Goal: Task Accomplishment & Management: Manage account settings

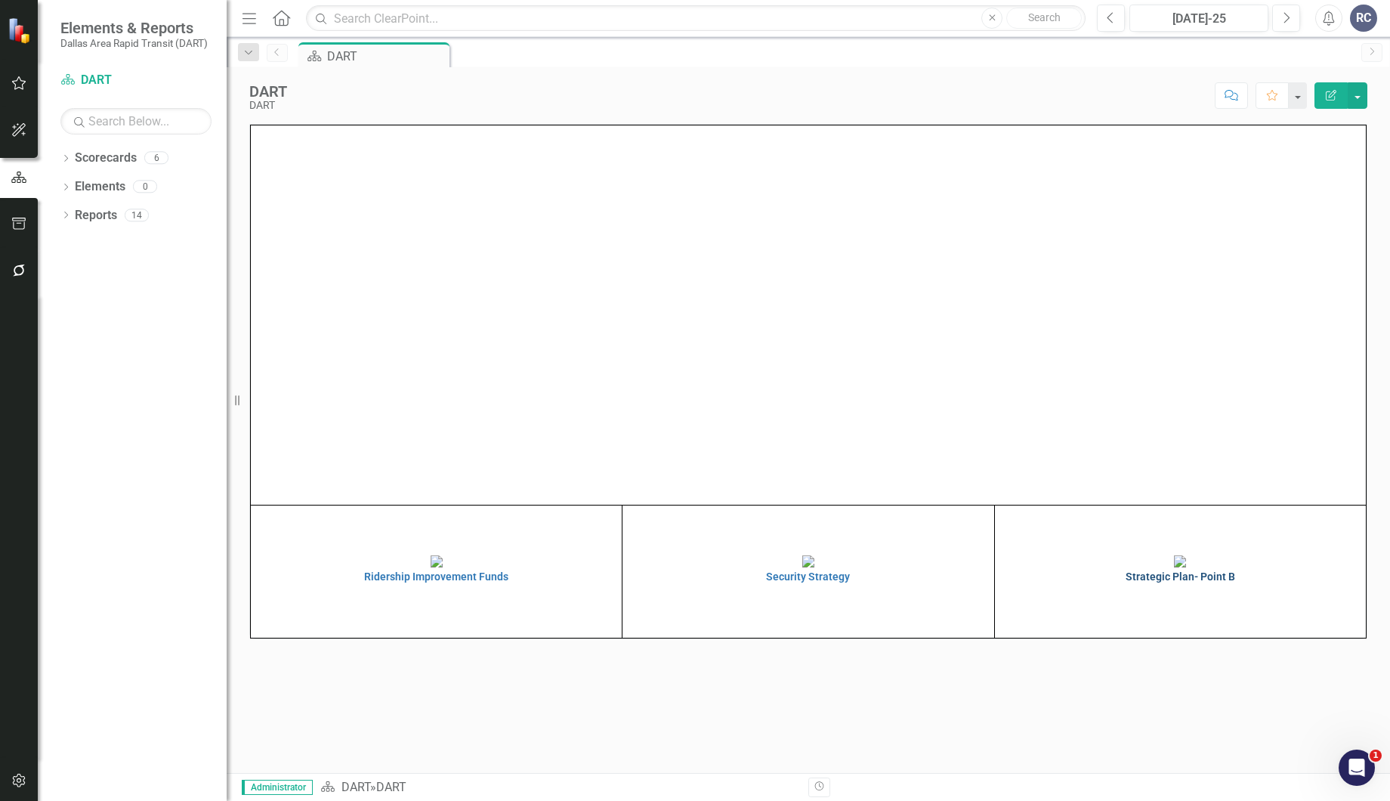
click at [1174, 567] on img at bounding box center [1180, 561] width 12 height 12
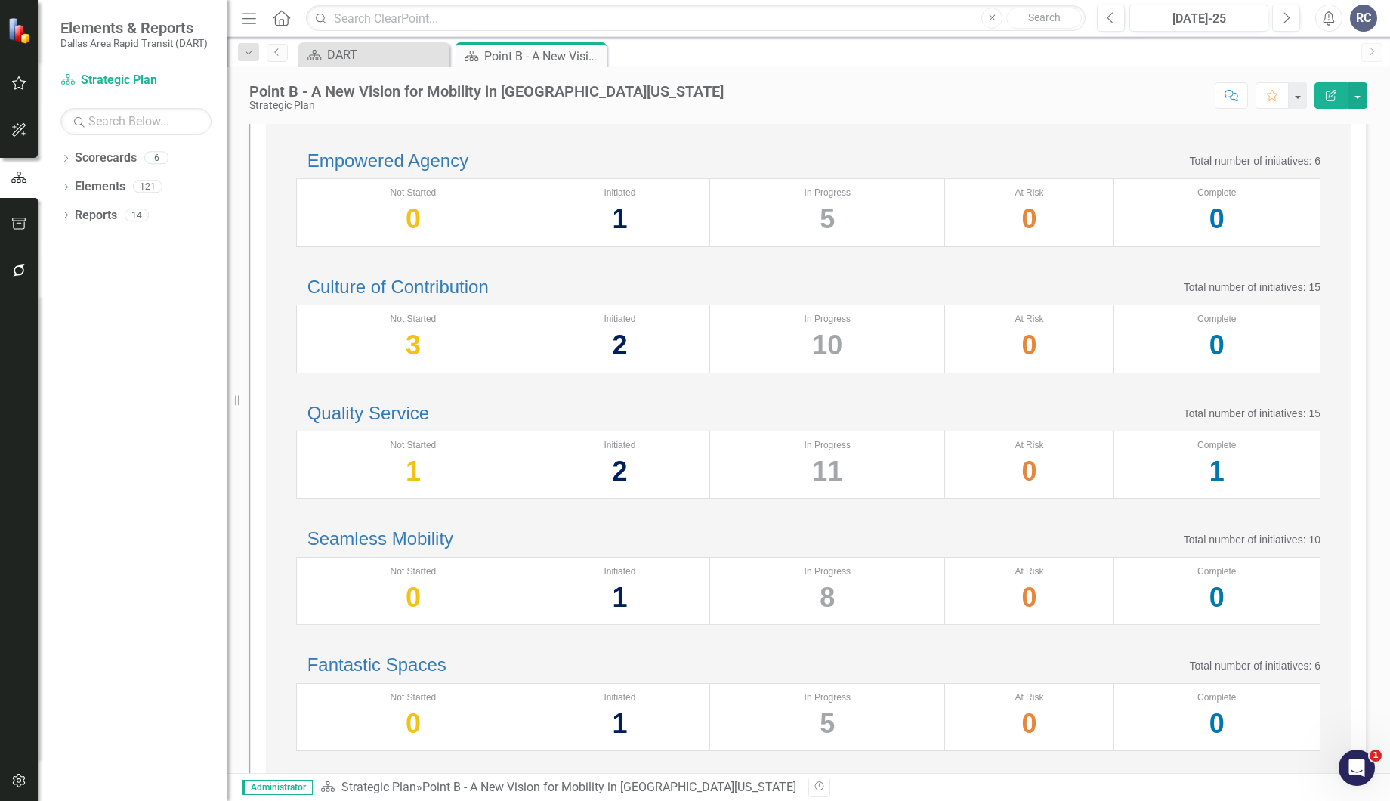
scroll to position [168, 0]
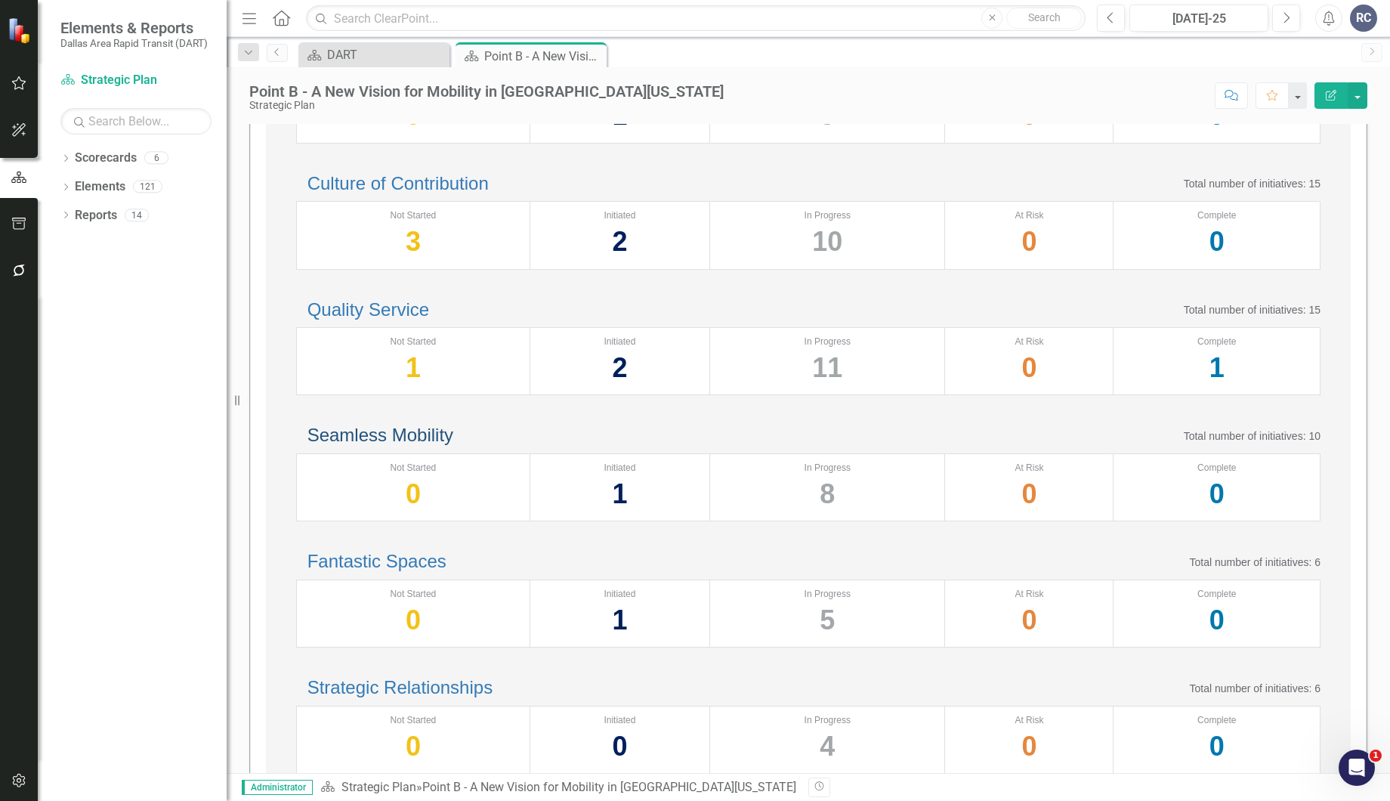
click at [453, 445] on link "Seamless Mobility" at bounding box center [380, 434] width 146 height 20
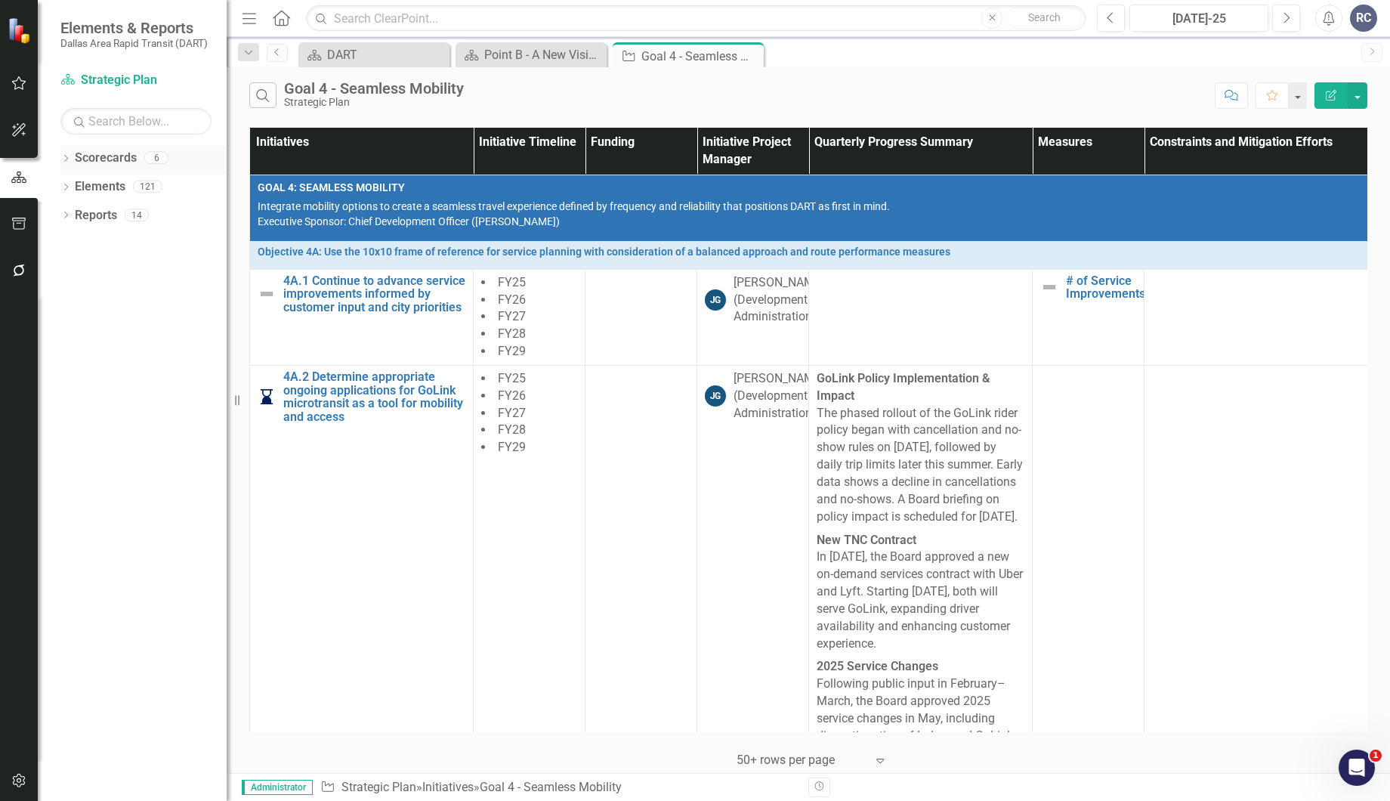
click at [66, 158] on icon "Dropdown" at bounding box center [65, 160] width 11 height 8
click at [77, 185] on icon "Dropdown" at bounding box center [73, 185] width 11 height 9
click at [130, 301] on link "Supporting Projects" at bounding box center [162, 300] width 128 height 17
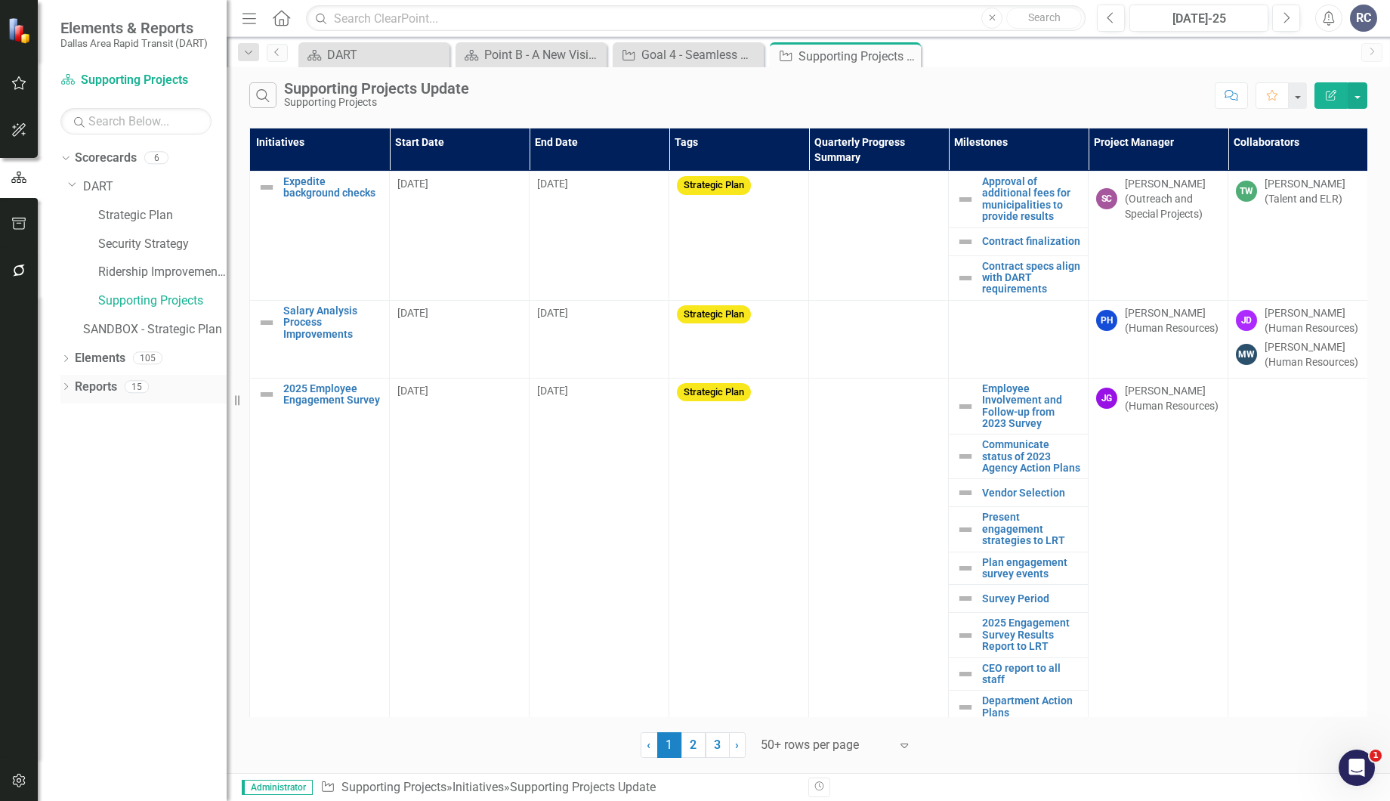
click at [63, 387] on icon "Dropdown" at bounding box center [65, 388] width 11 height 8
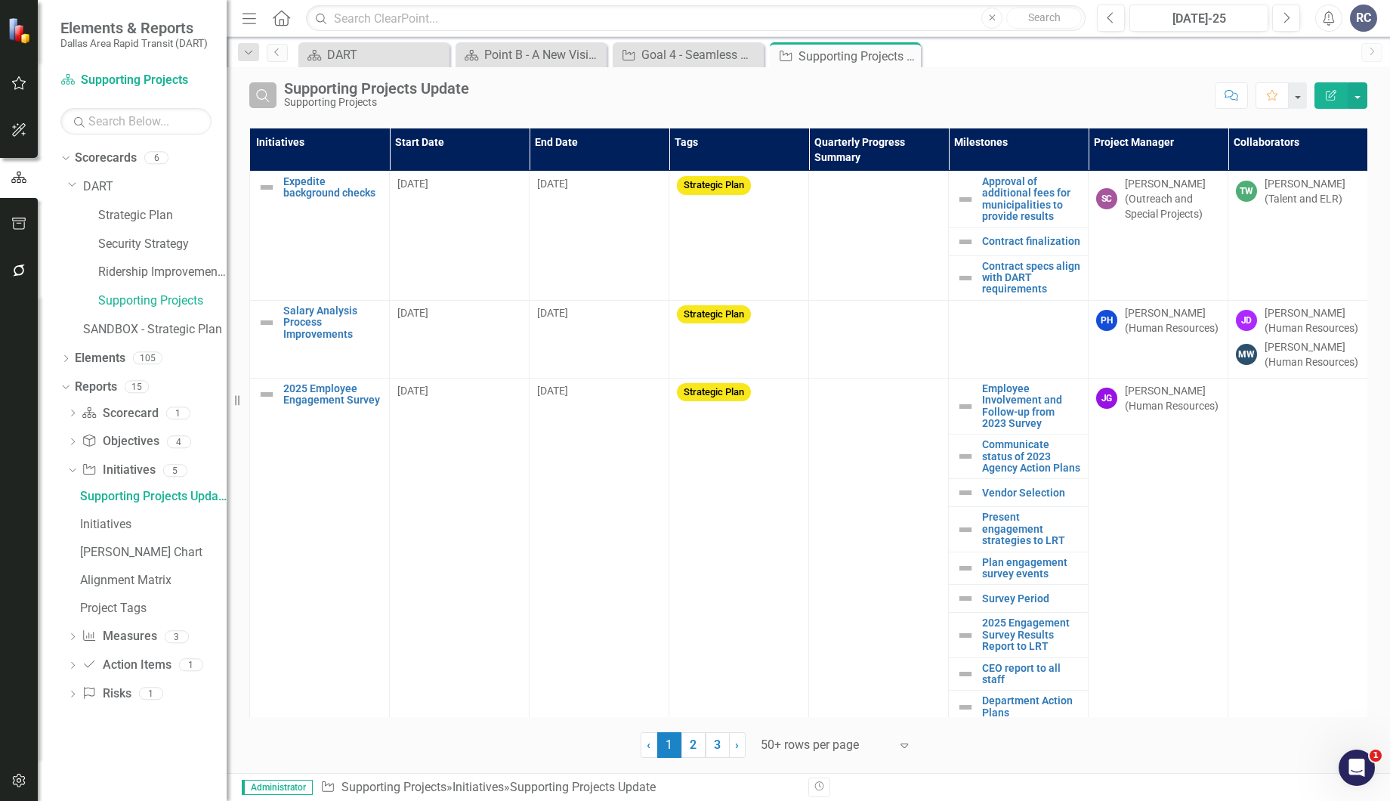
click at [269, 99] on icon "Search" at bounding box center [263, 95] width 17 height 14
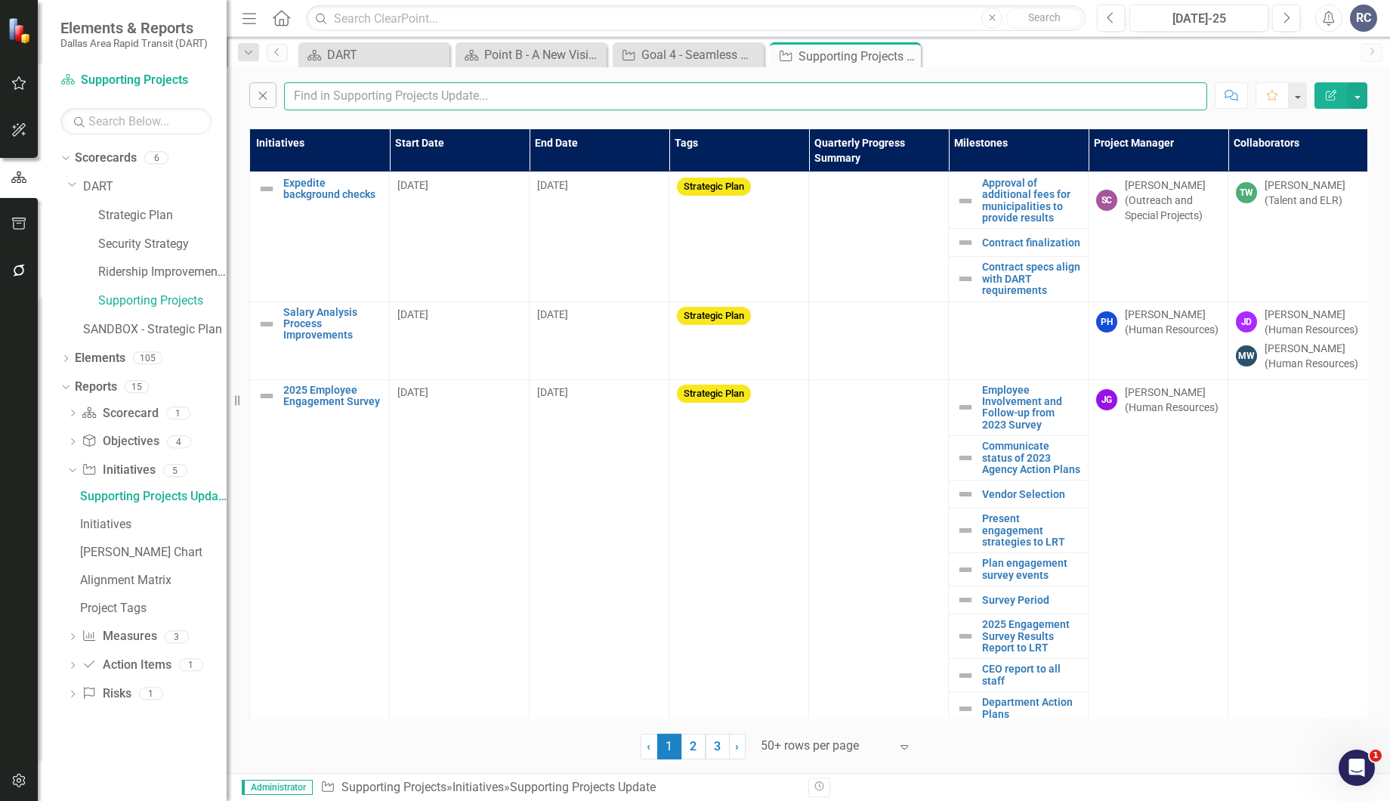
click at [313, 94] on input "text" at bounding box center [745, 96] width 923 height 28
type input "h"
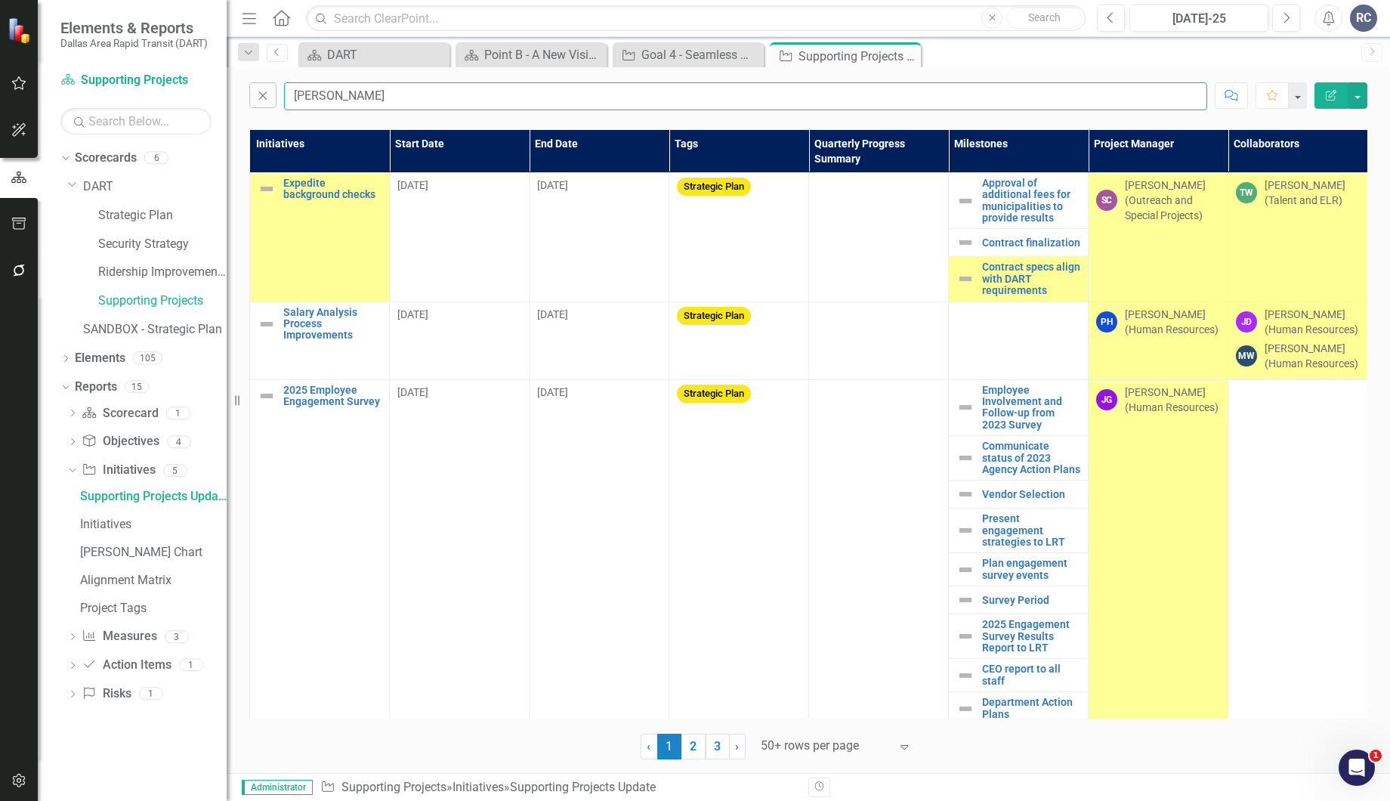
type input "[PERSON_NAME]"
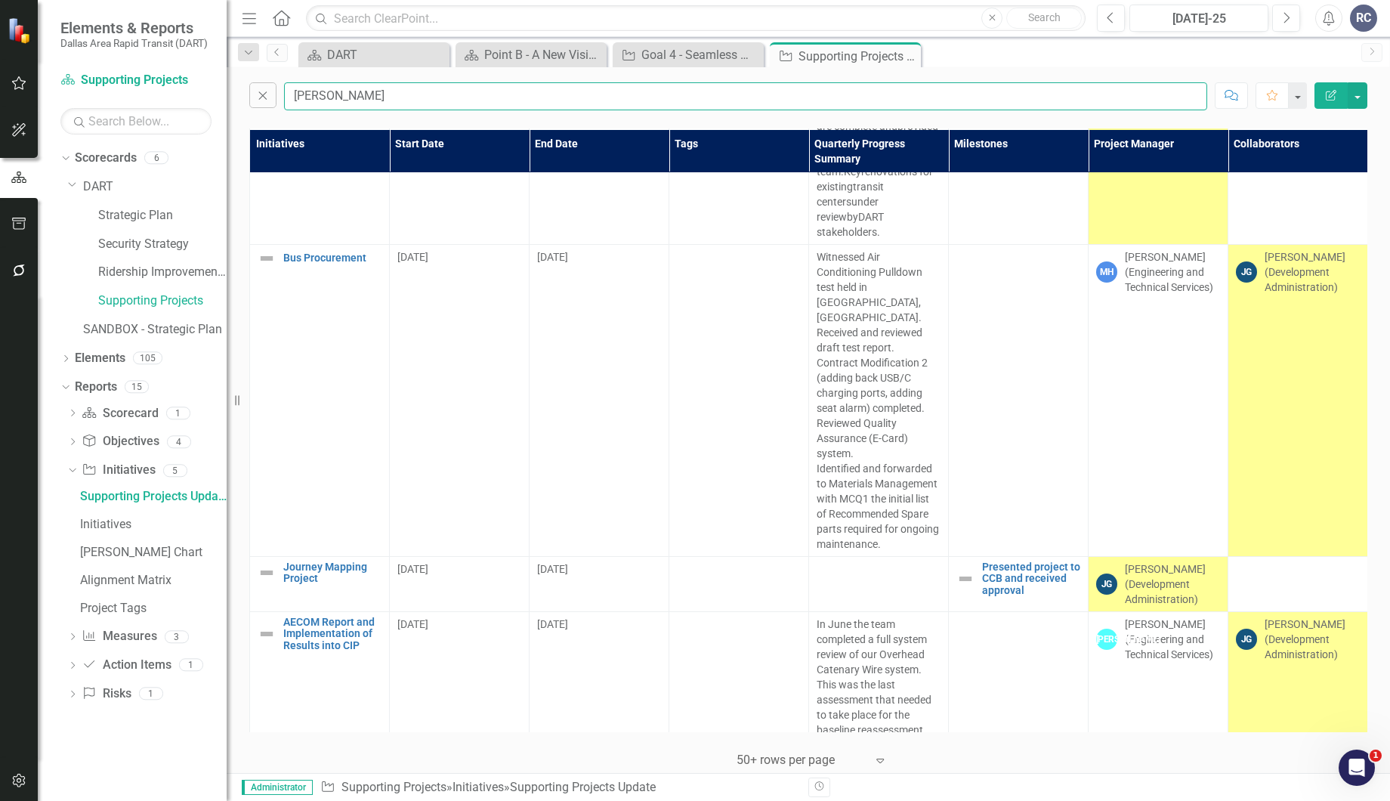
scroll to position [3970, 0]
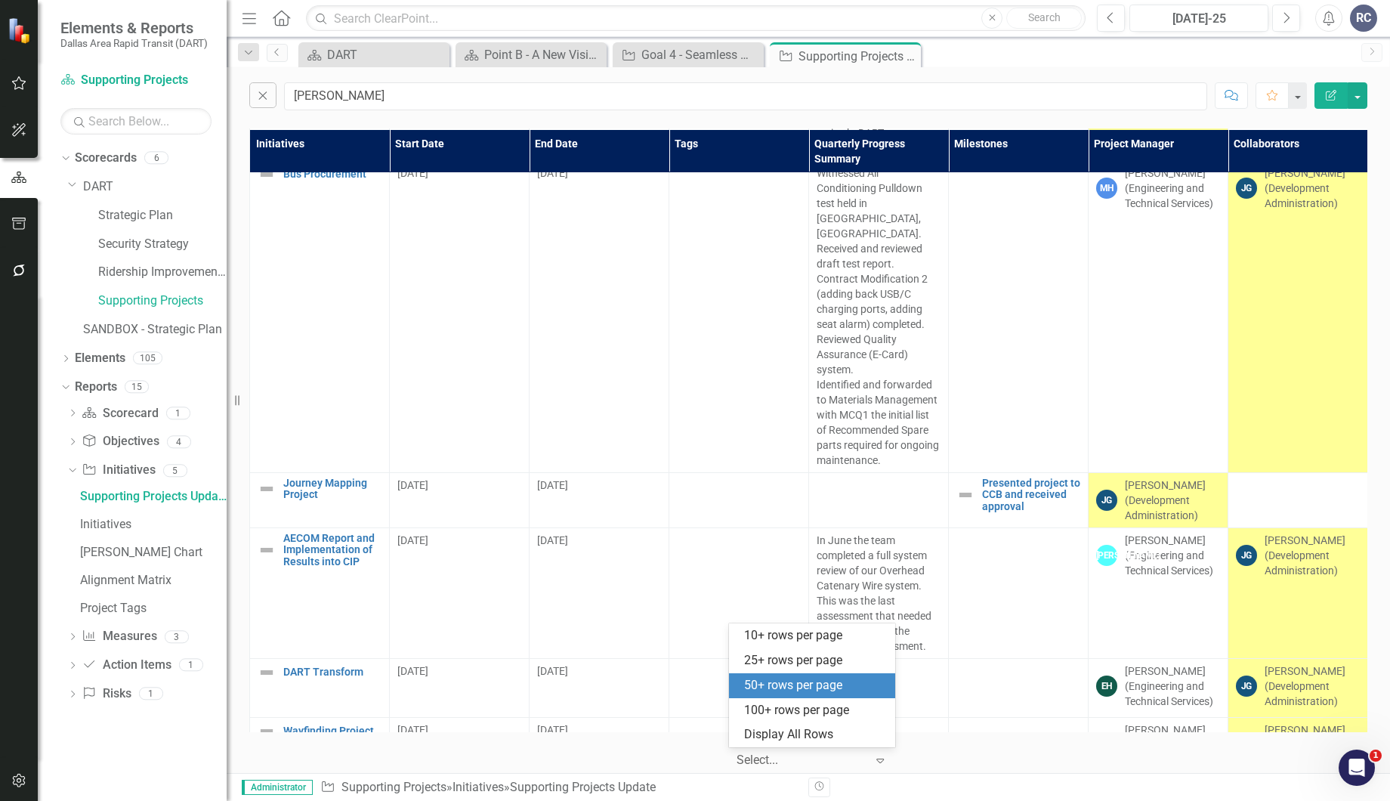
click at [846, 757] on div at bounding box center [801, 760] width 128 height 20
click at [846, 730] on div "Display All Rows" at bounding box center [815, 734] width 142 height 17
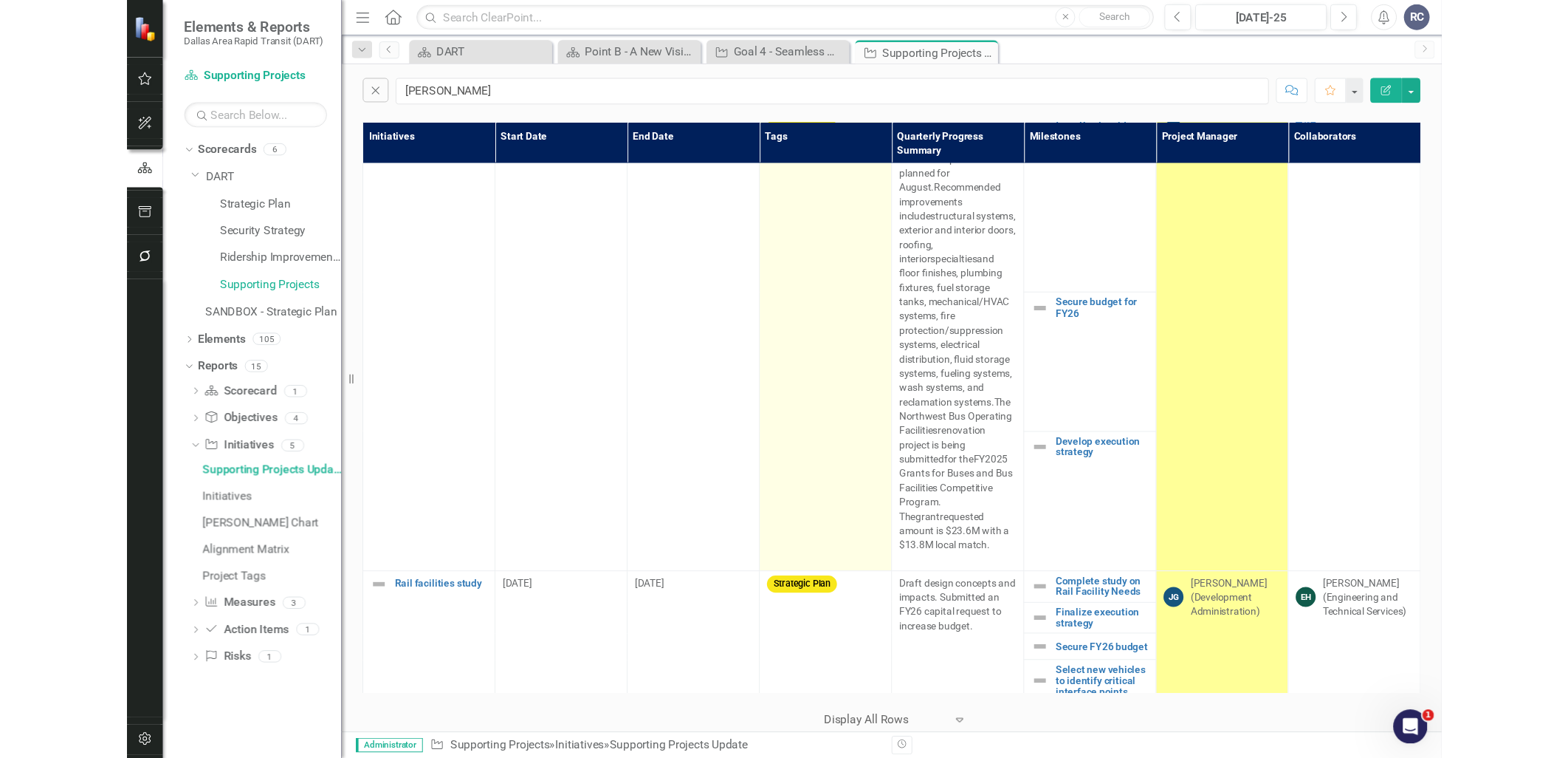
scroll to position [0, 0]
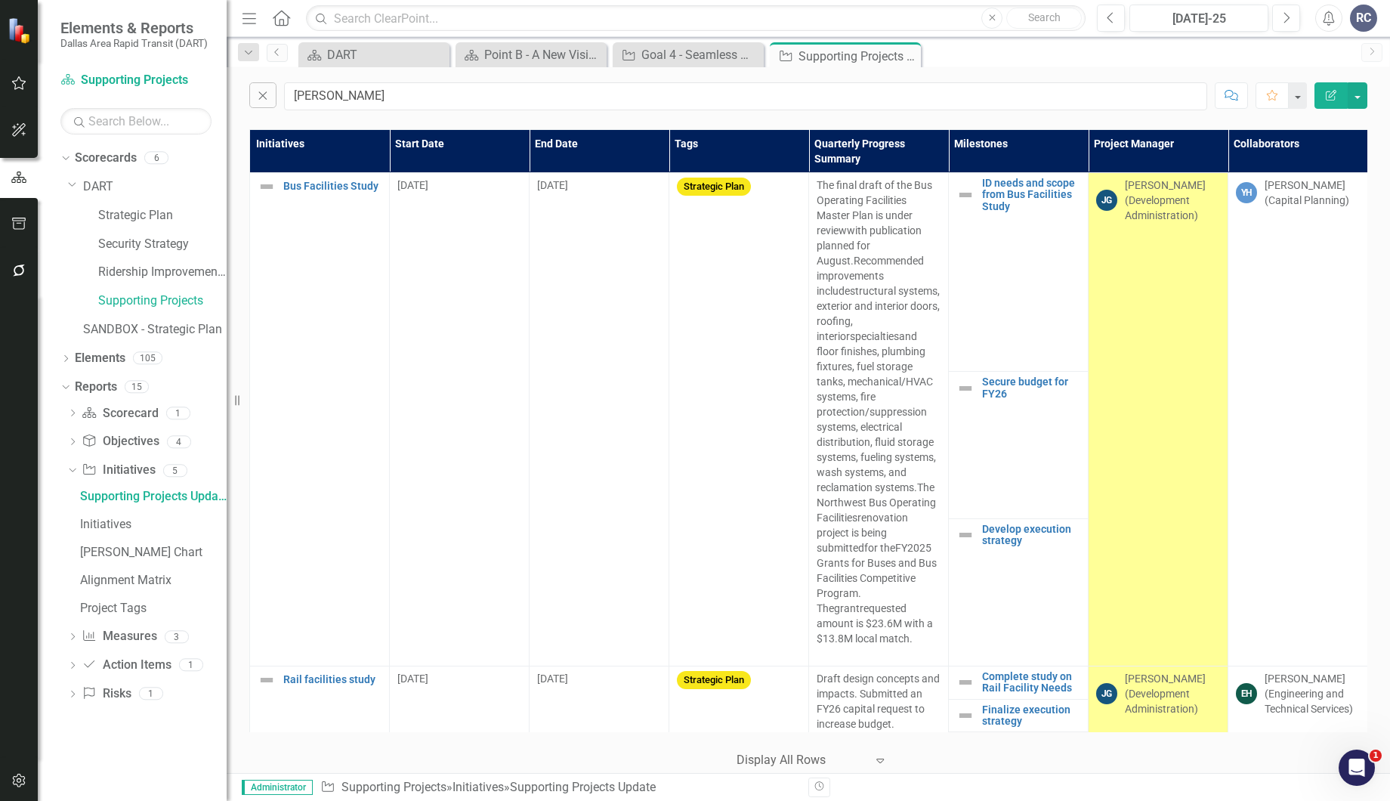
click at [0, 0] on icon "Close" at bounding box center [0, 0] width 0 height 0
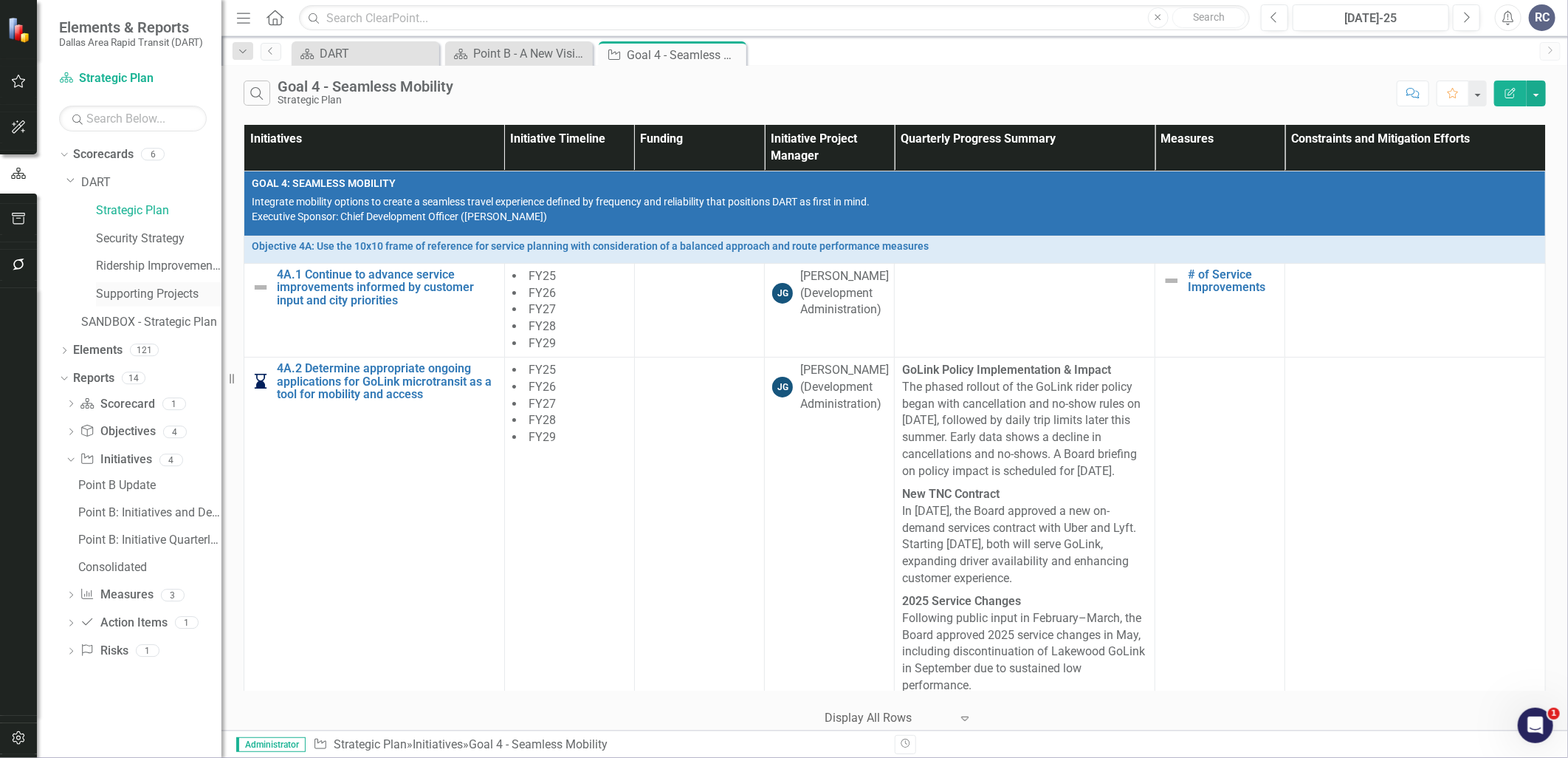
click at [164, 292] on link "Supporting Projects" at bounding box center [158, 293] width 125 height 17
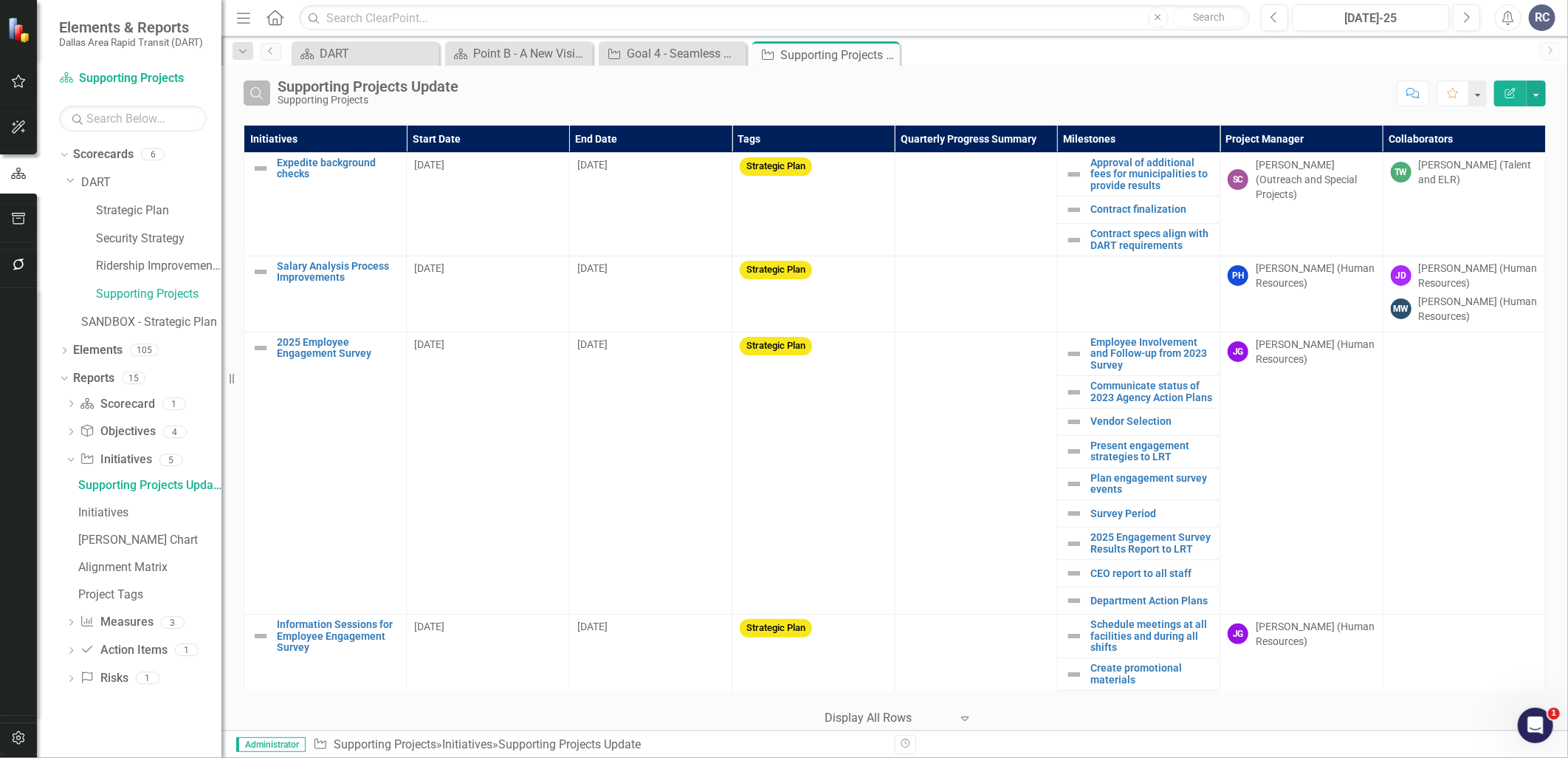
click at [256, 97] on icon "button" at bounding box center [256, 93] width 13 height 13
click at [312, 98] on input "text" at bounding box center [833, 94] width 1111 height 27
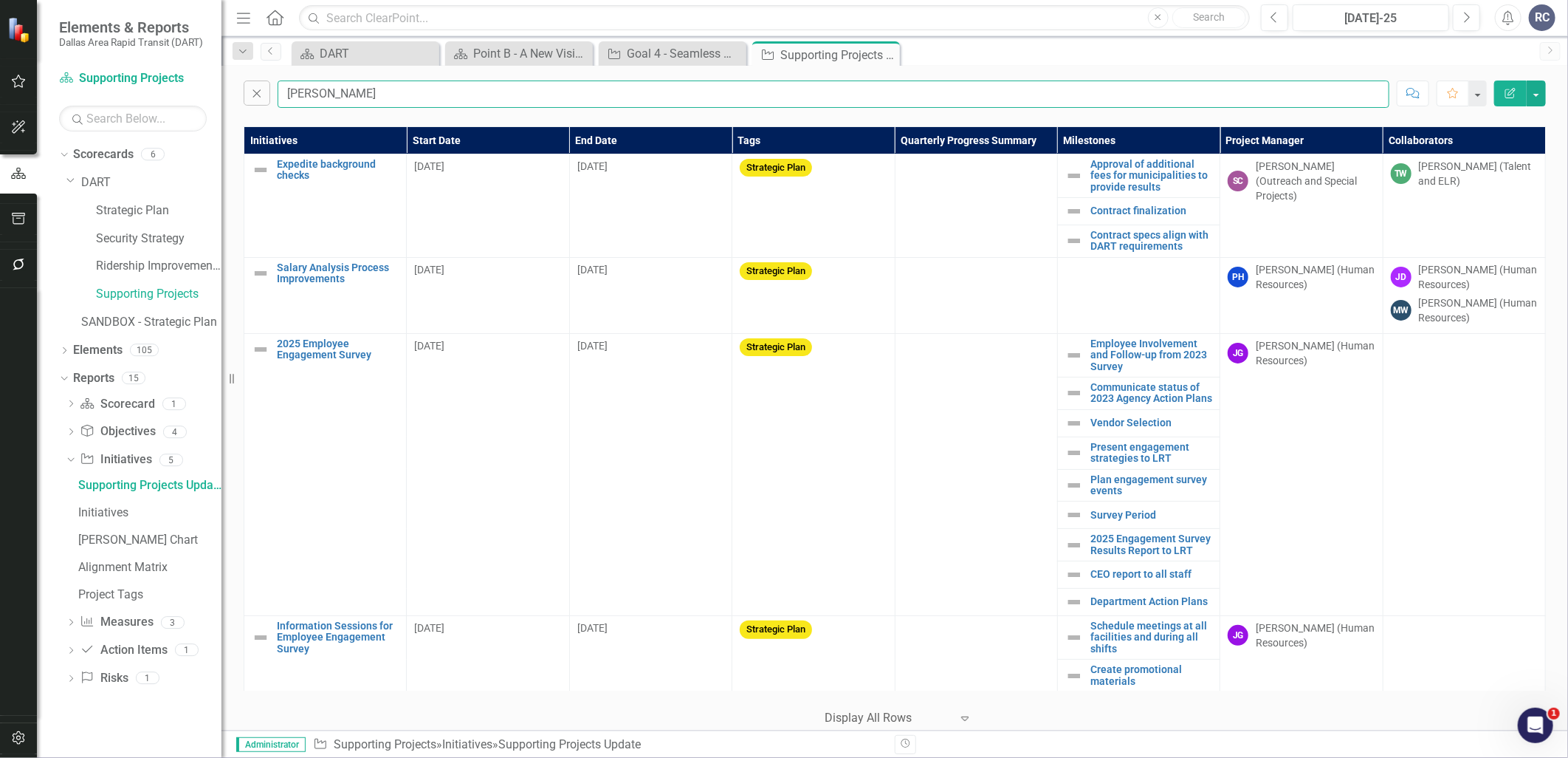
type input "[PERSON_NAME]"
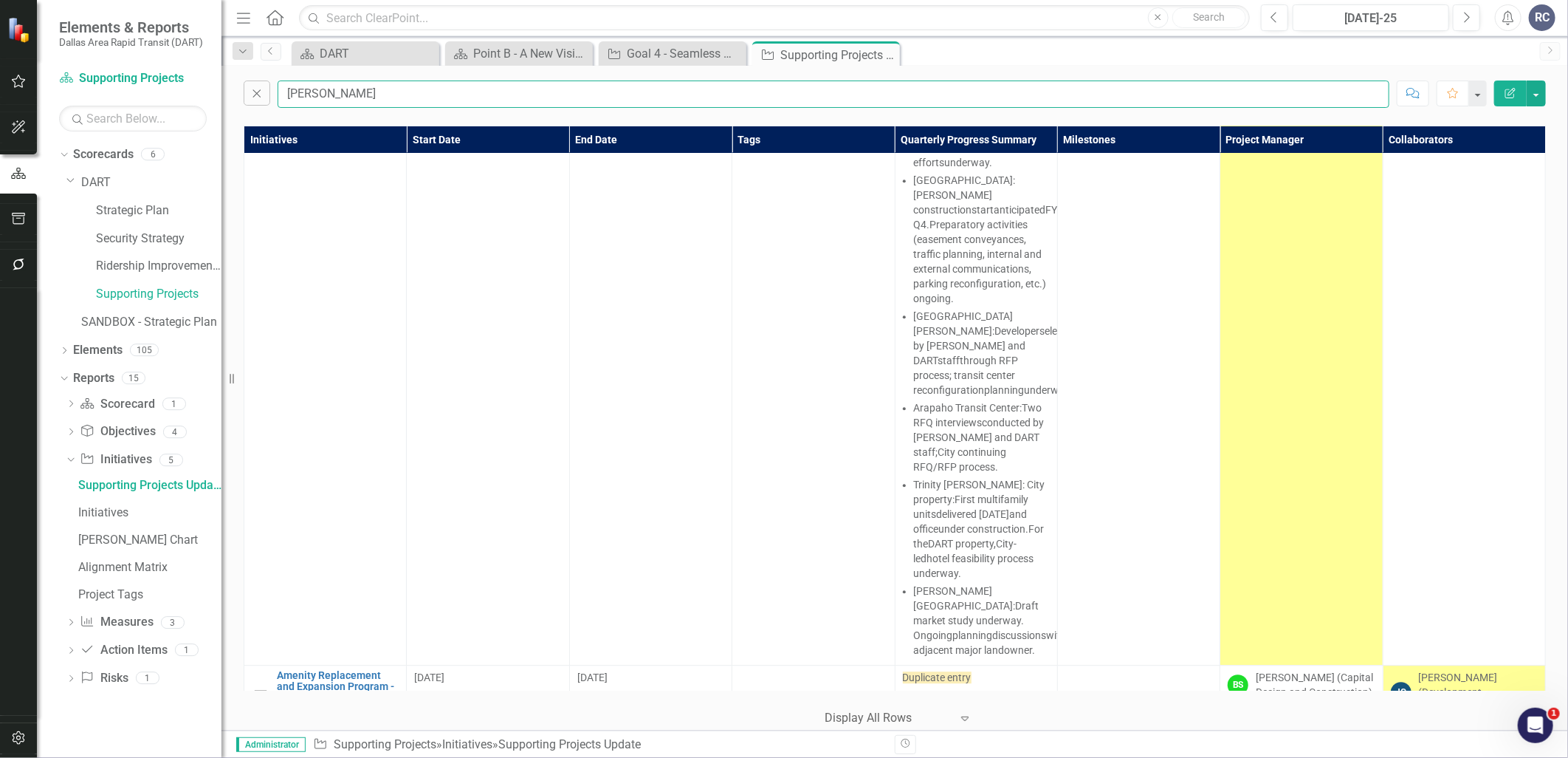
scroll to position [2050, 0]
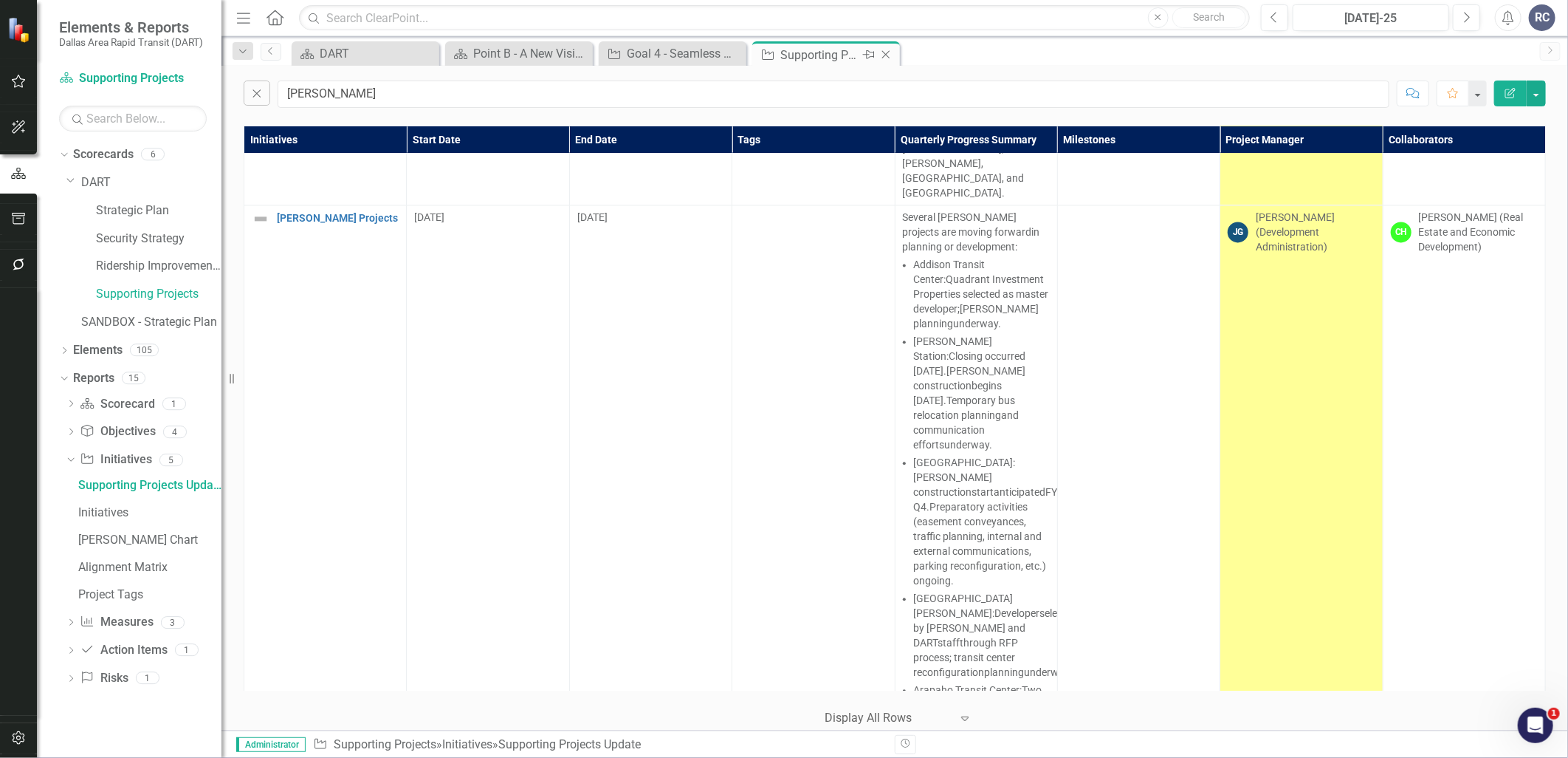
click at [891, 50] on icon "Close" at bounding box center [886, 55] width 15 height 12
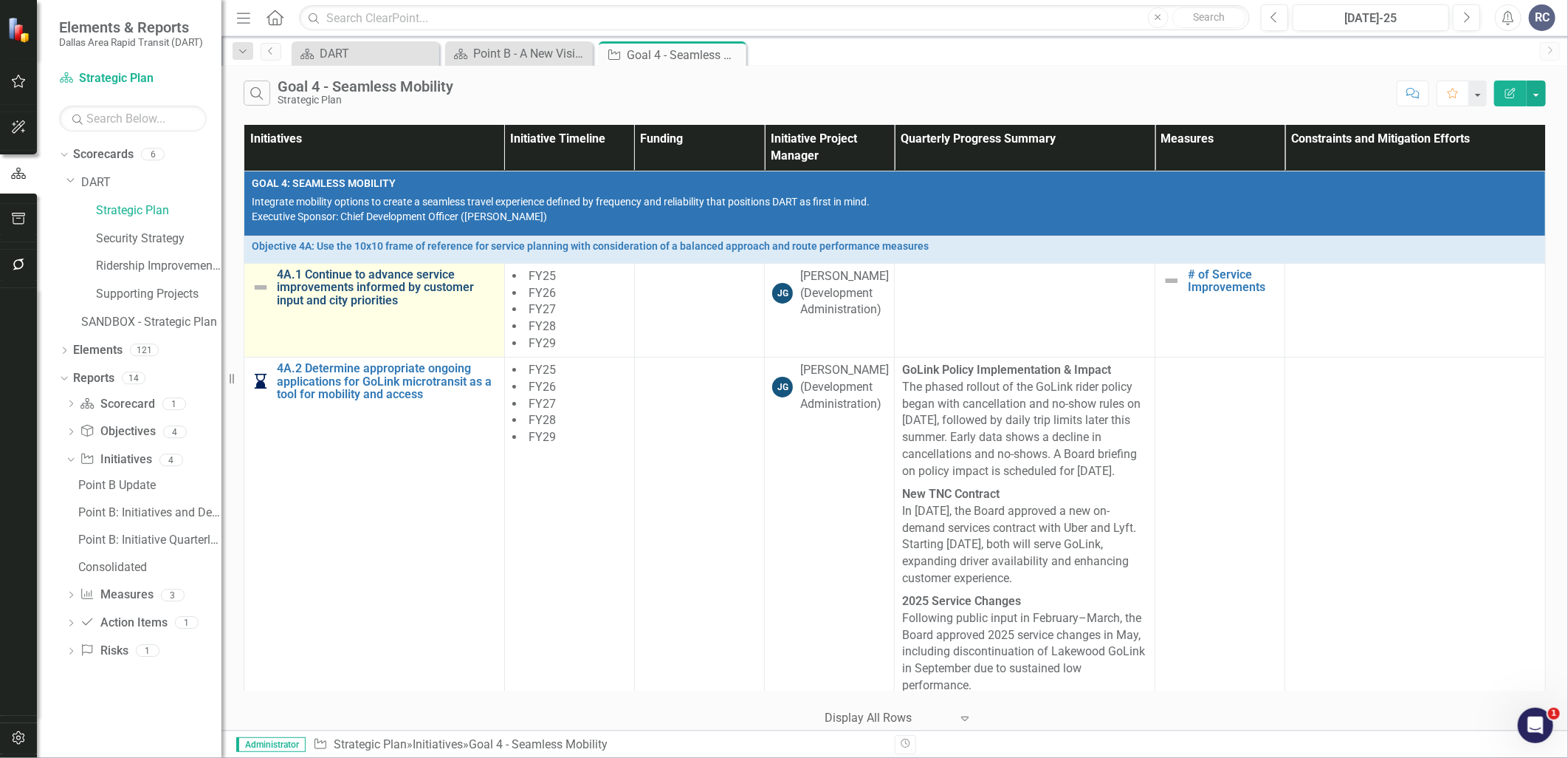
click at [378, 283] on link "4A.1 Continue to advance service improvements informed by customer input and ci…" at bounding box center [386, 288] width 220 height 39
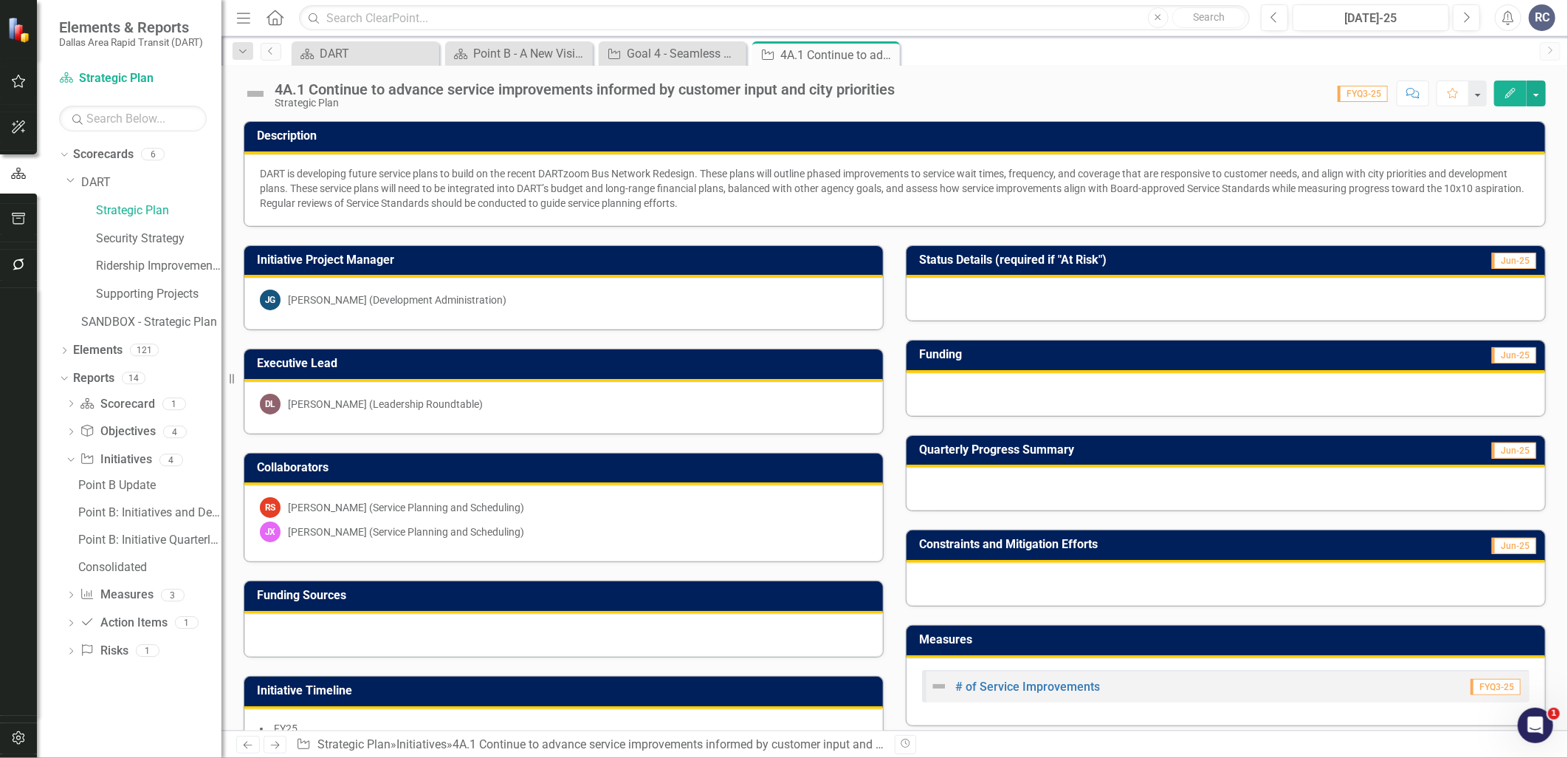
click at [347, 81] on div "4A.1 Continue to advance service improvements informed by customer input and ci…" at bounding box center [585, 89] width 620 height 17
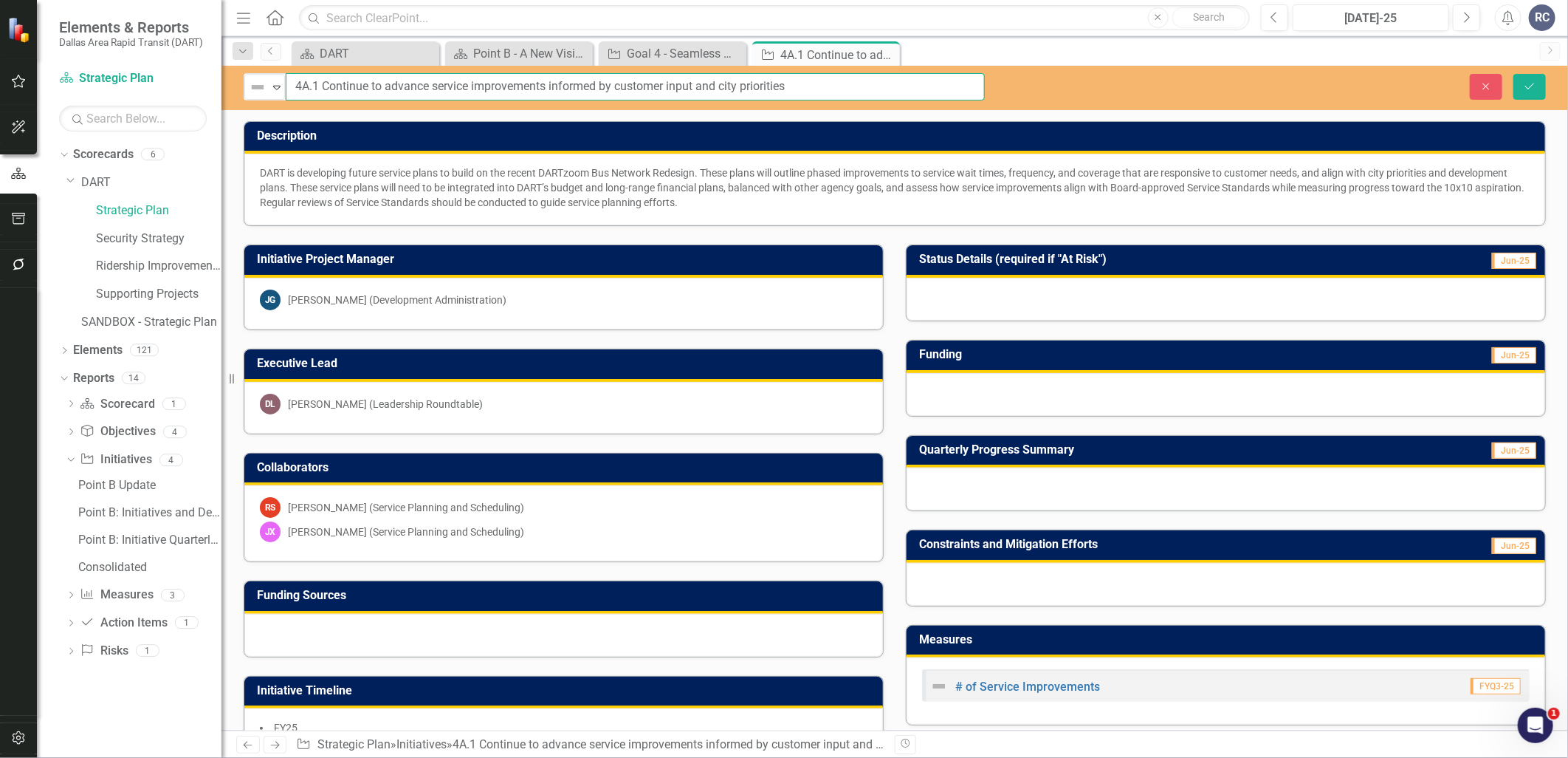
drag, startPoint x: 323, startPoint y: 86, endPoint x: 800, endPoint y: 71, distance: 477.2
click at [800, 71] on div "Not Defined Expand 4A.1 Continue to advance service improvements informed by cu…" at bounding box center [895, 87] width 1347 height 44
click at [883, 54] on icon "Close" at bounding box center [886, 55] width 15 height 12
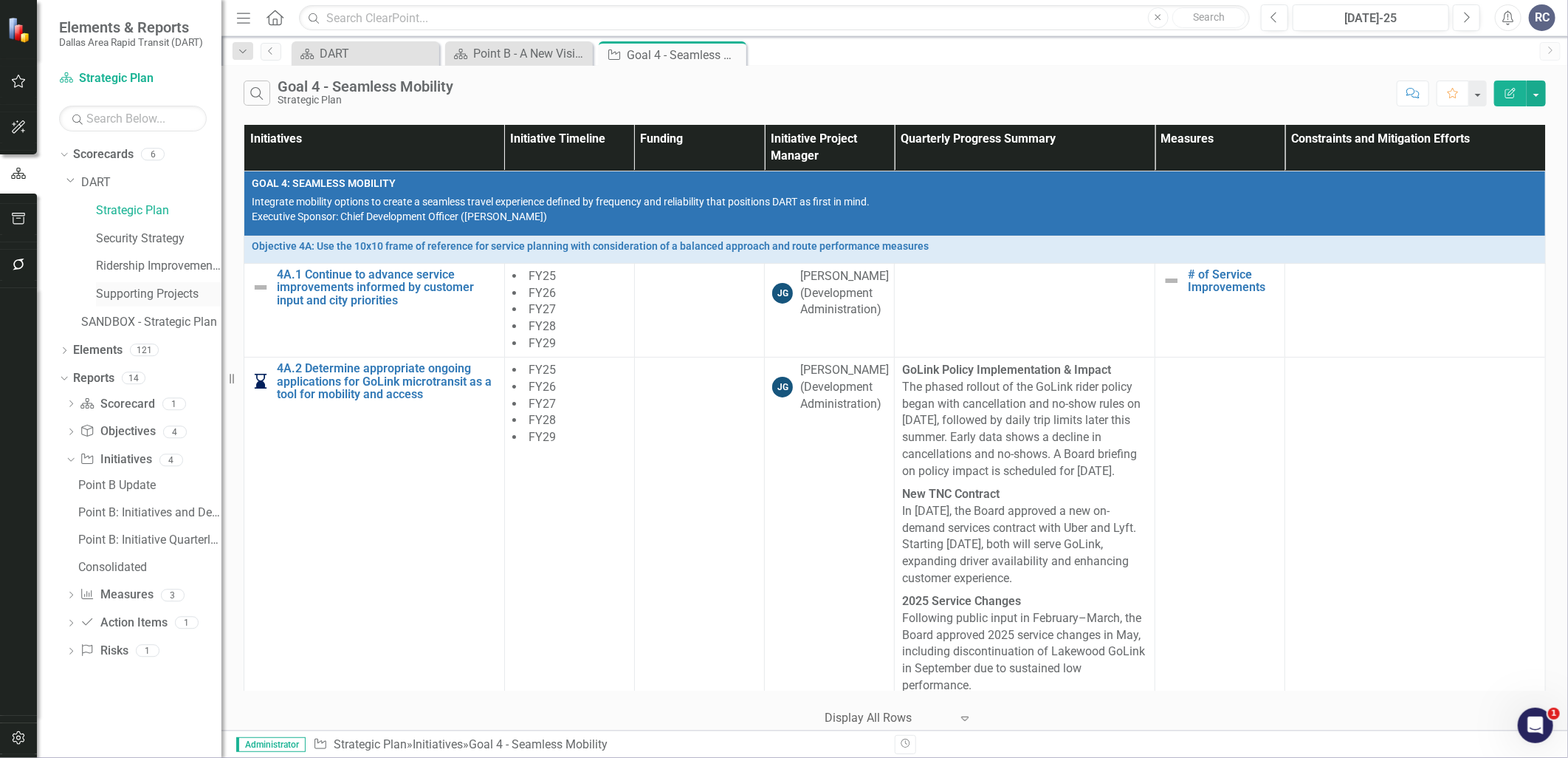
click at [152, 295] on link "Supporting Projects" at bounding box center [158, 293] width 125 height 17
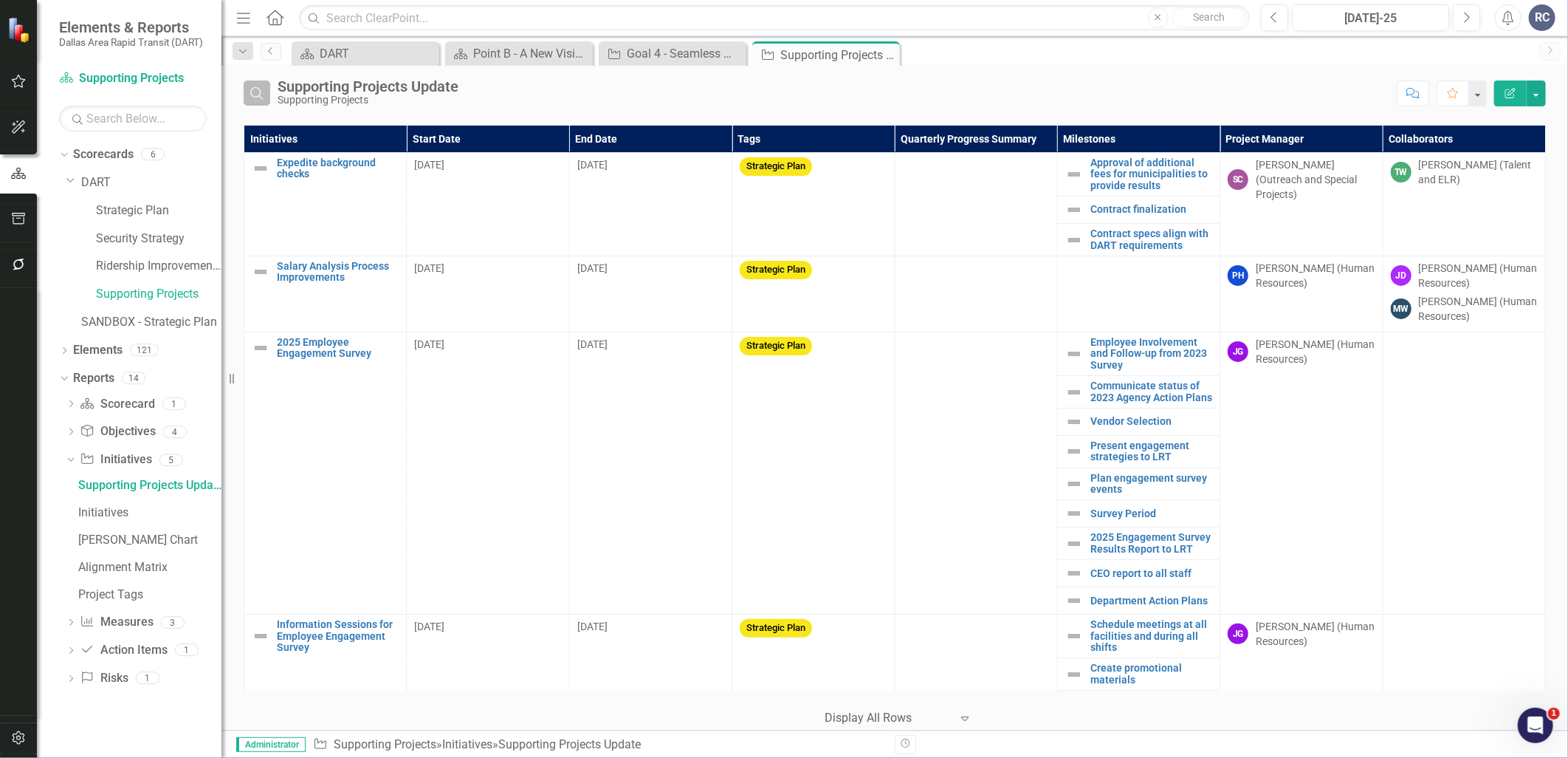
click at [249, 90] on icon "Search" at bounding box center [257, 93] width 17 height 14
click at [303, 86] on input "text" at bounding box center [833, 94] width 1111 height 27
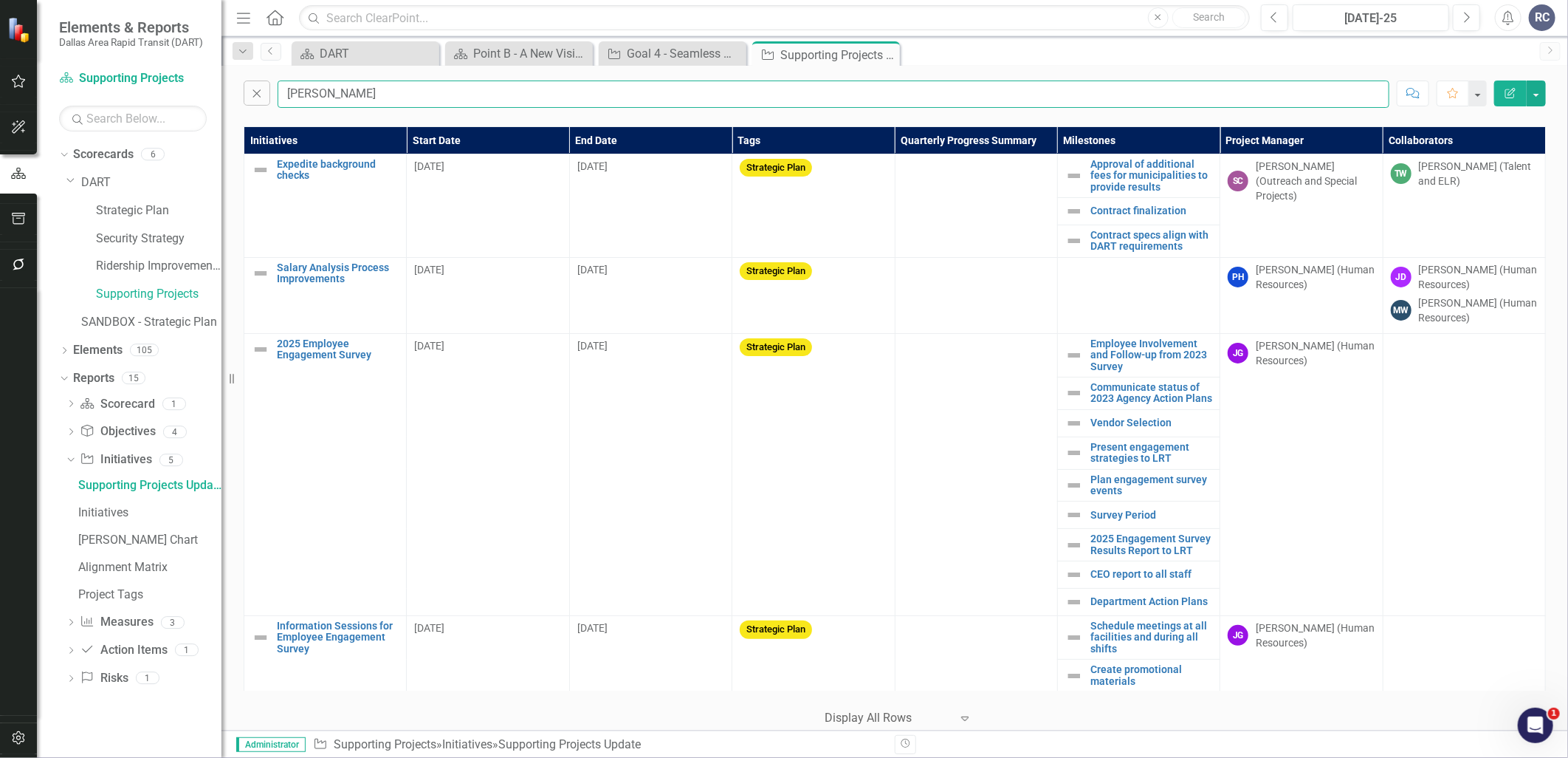
type input "[PERSON_NAME]"
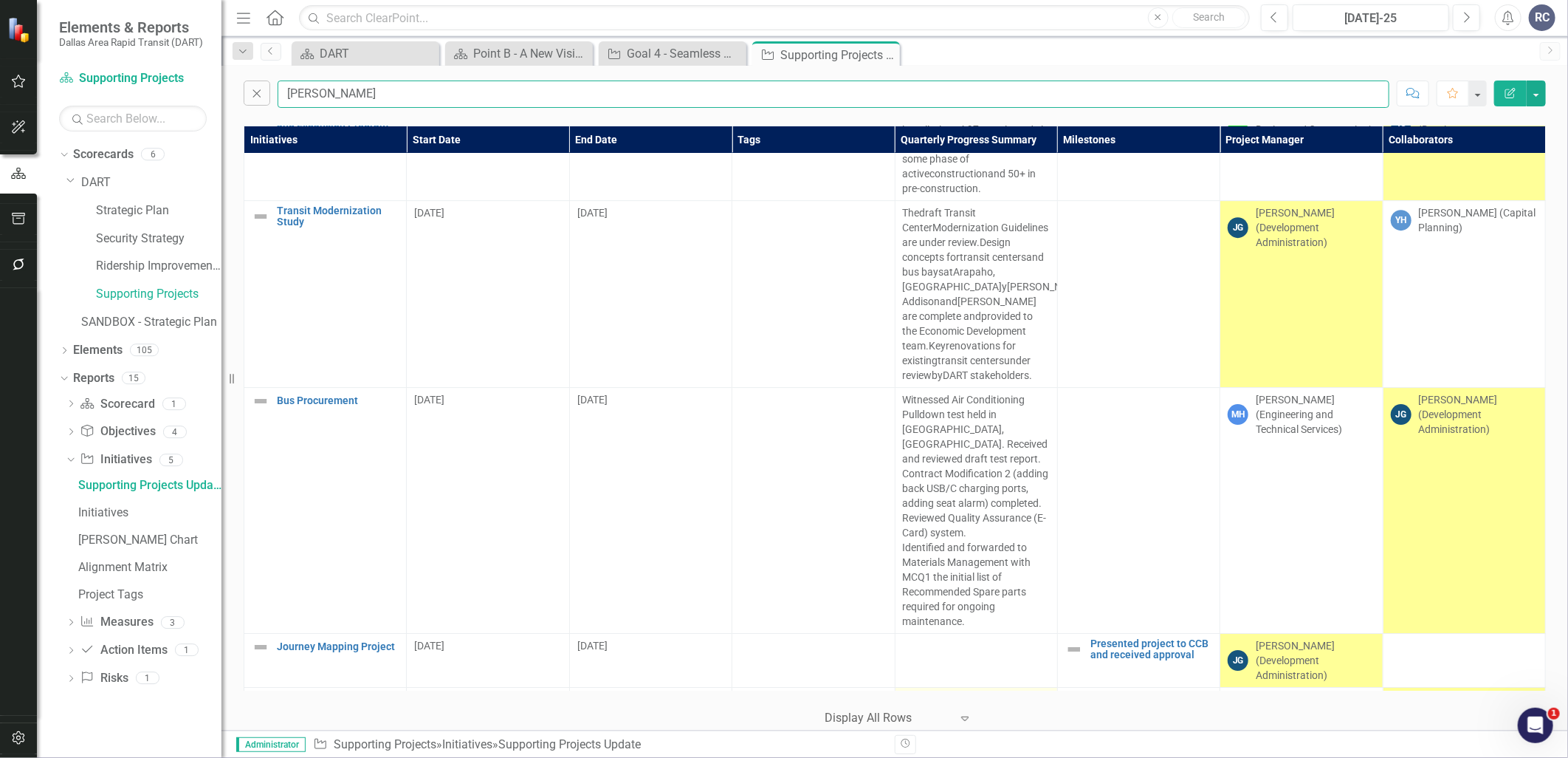
scroll to position [2955, 0]
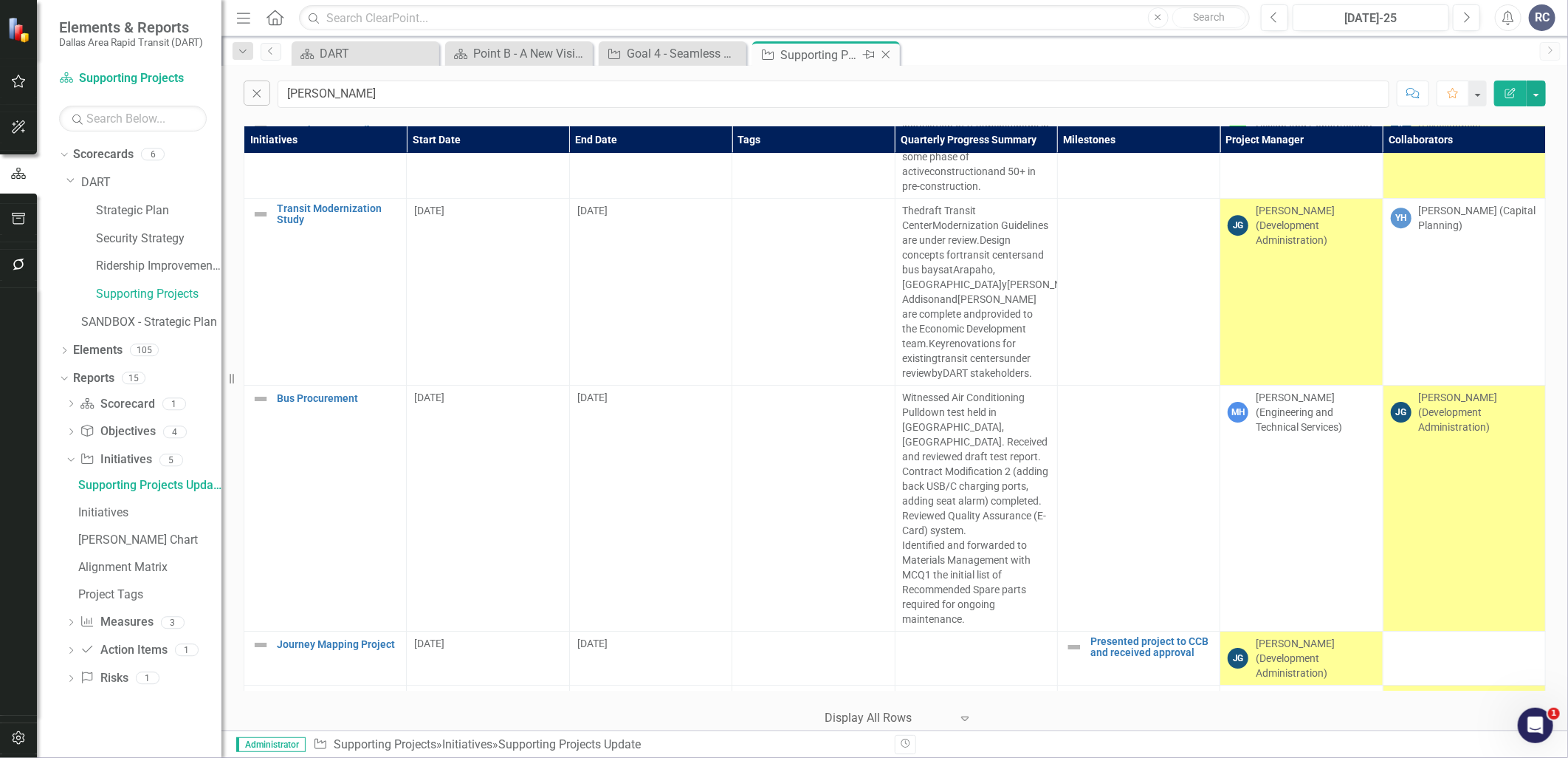
click at [886, 56] on icon "Close" at bounding box center [886, 55] width 15 height 12
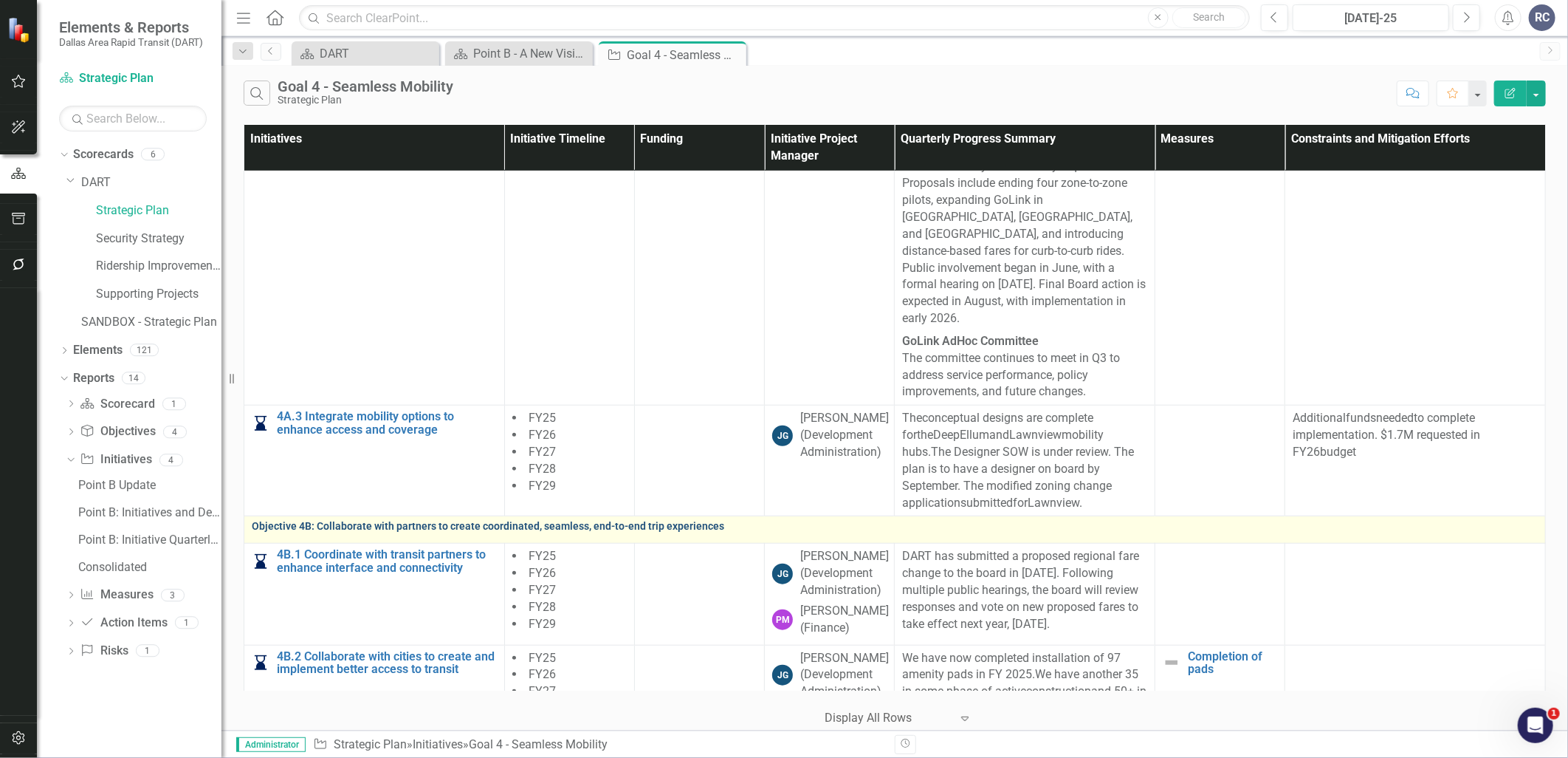
scroll to position [738, 0]
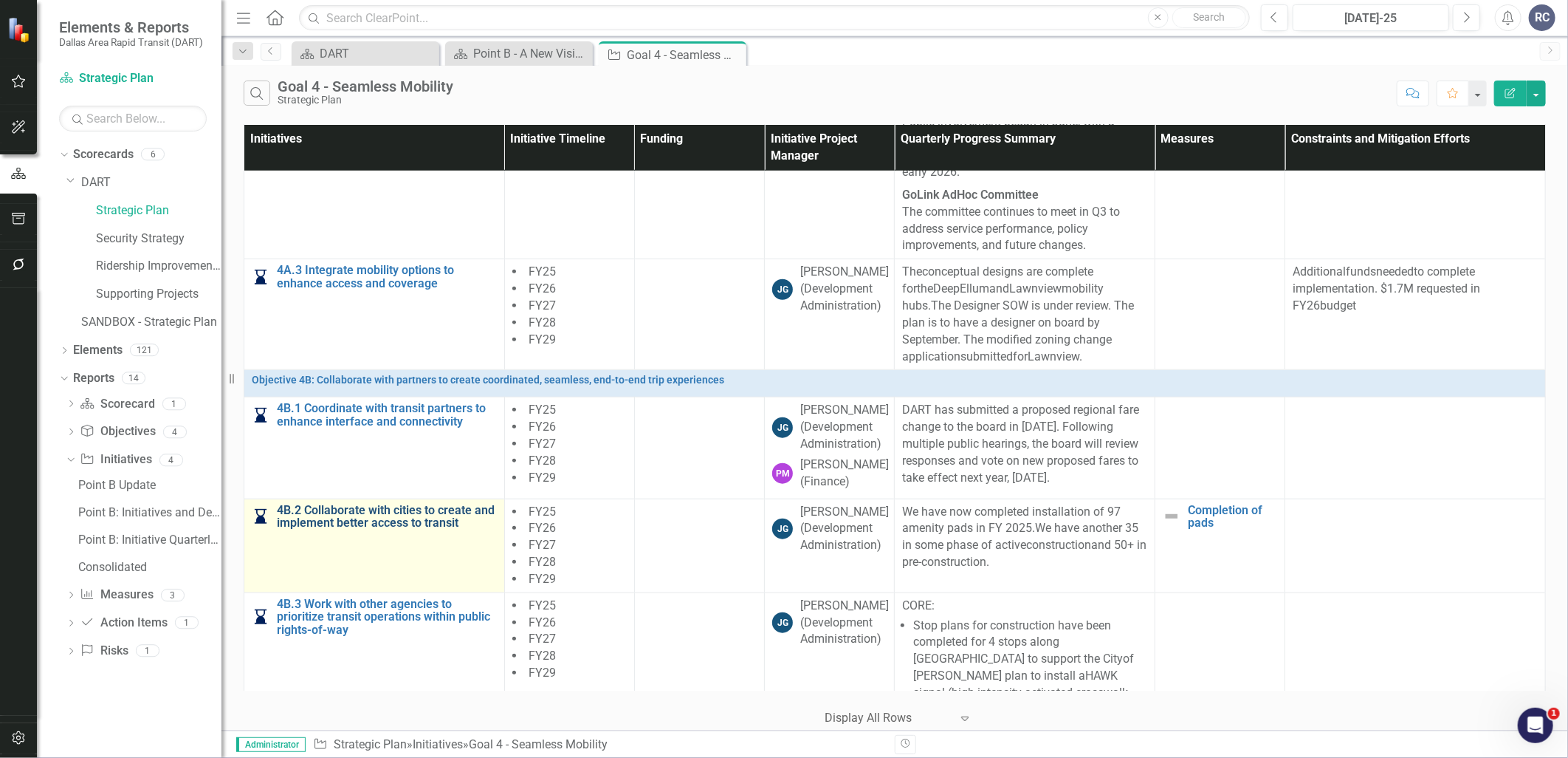
click at [362, 530] on link "4B.2 Collaborate with cities to create and implement better access to transit" at bounding box center [386, 516] width 220 height 25
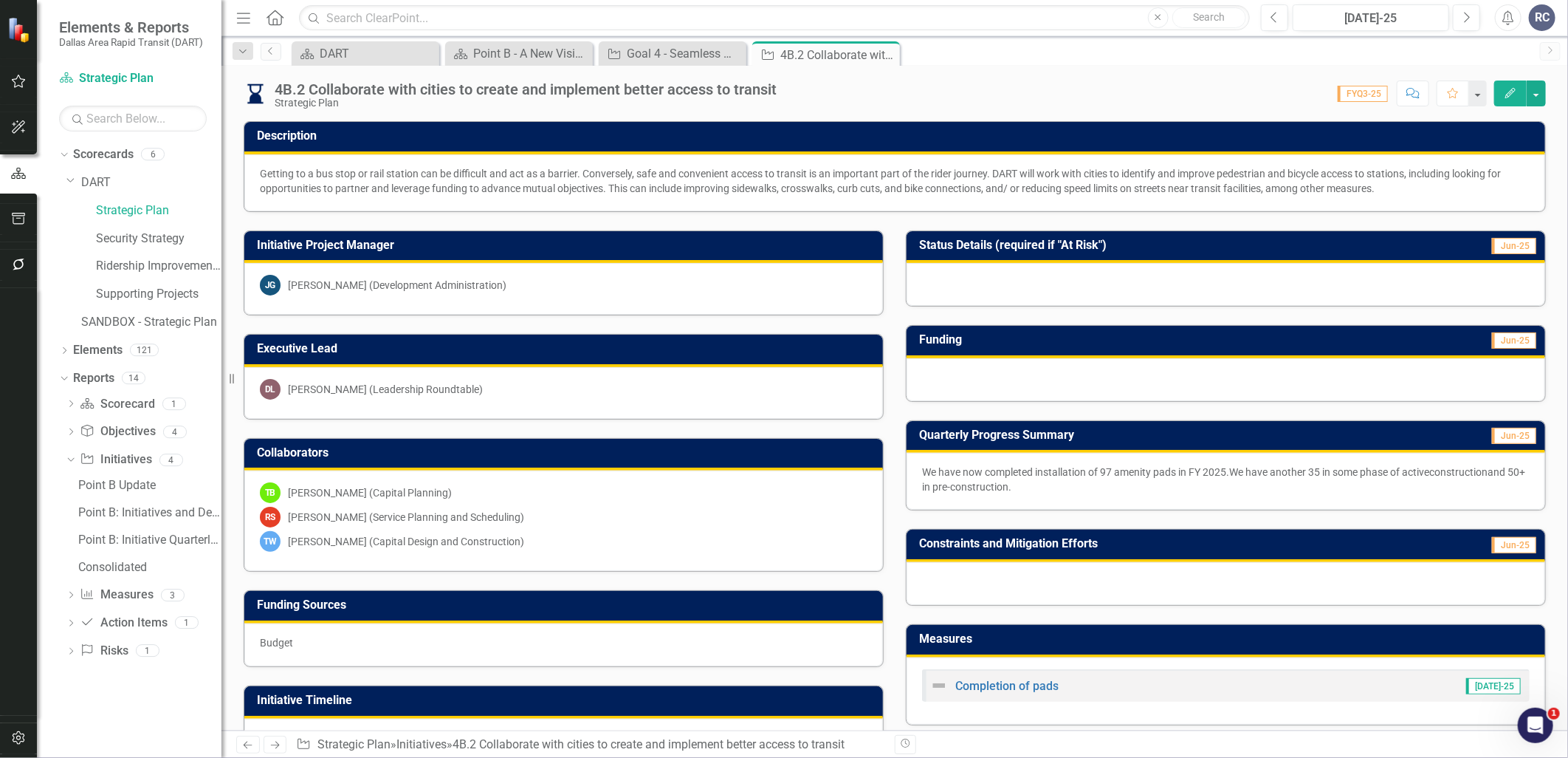
scroll to position [291, 0]
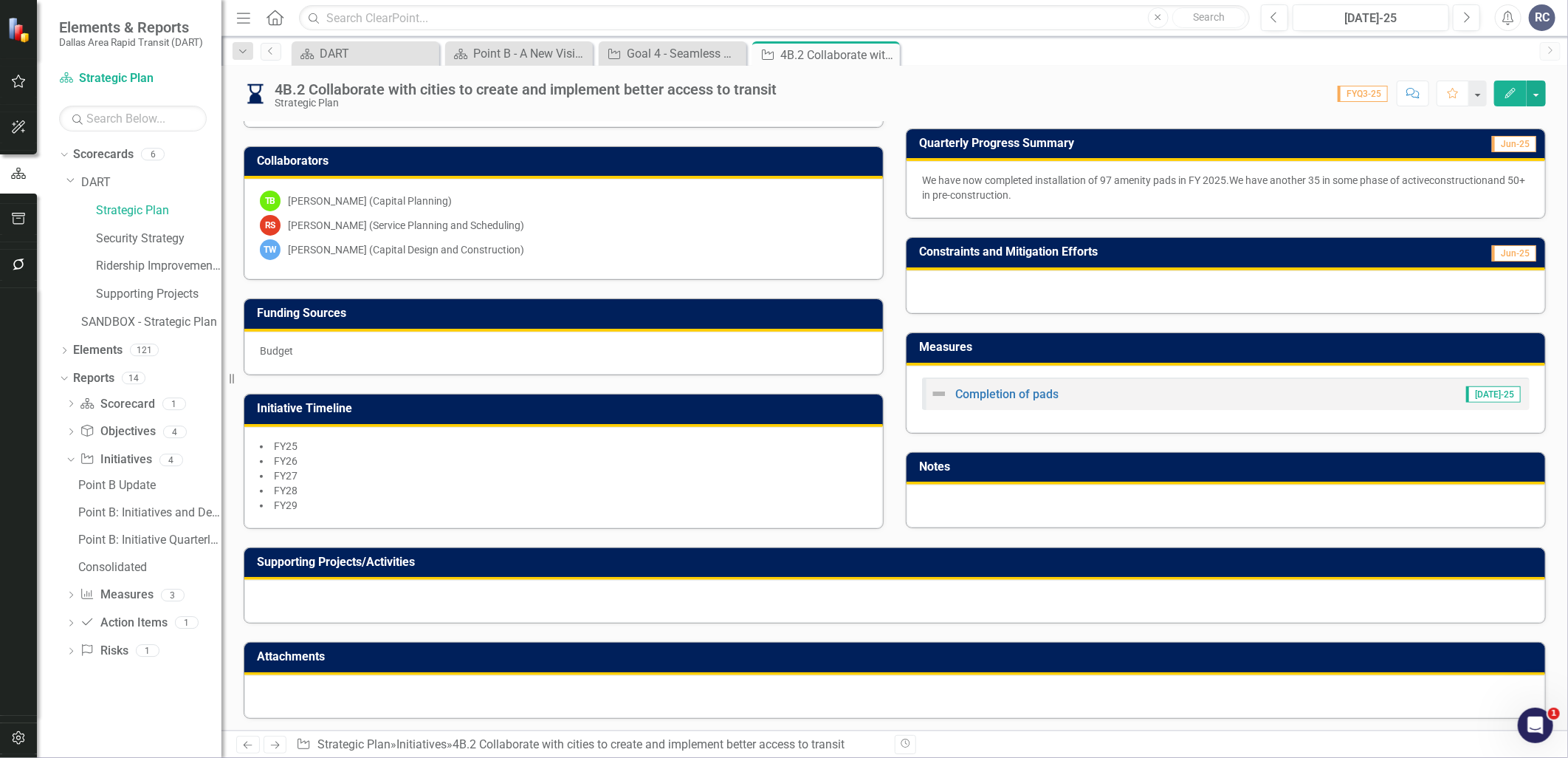
click at [502, 593] on div at bounding box center [894, 602] width 1301 height 43
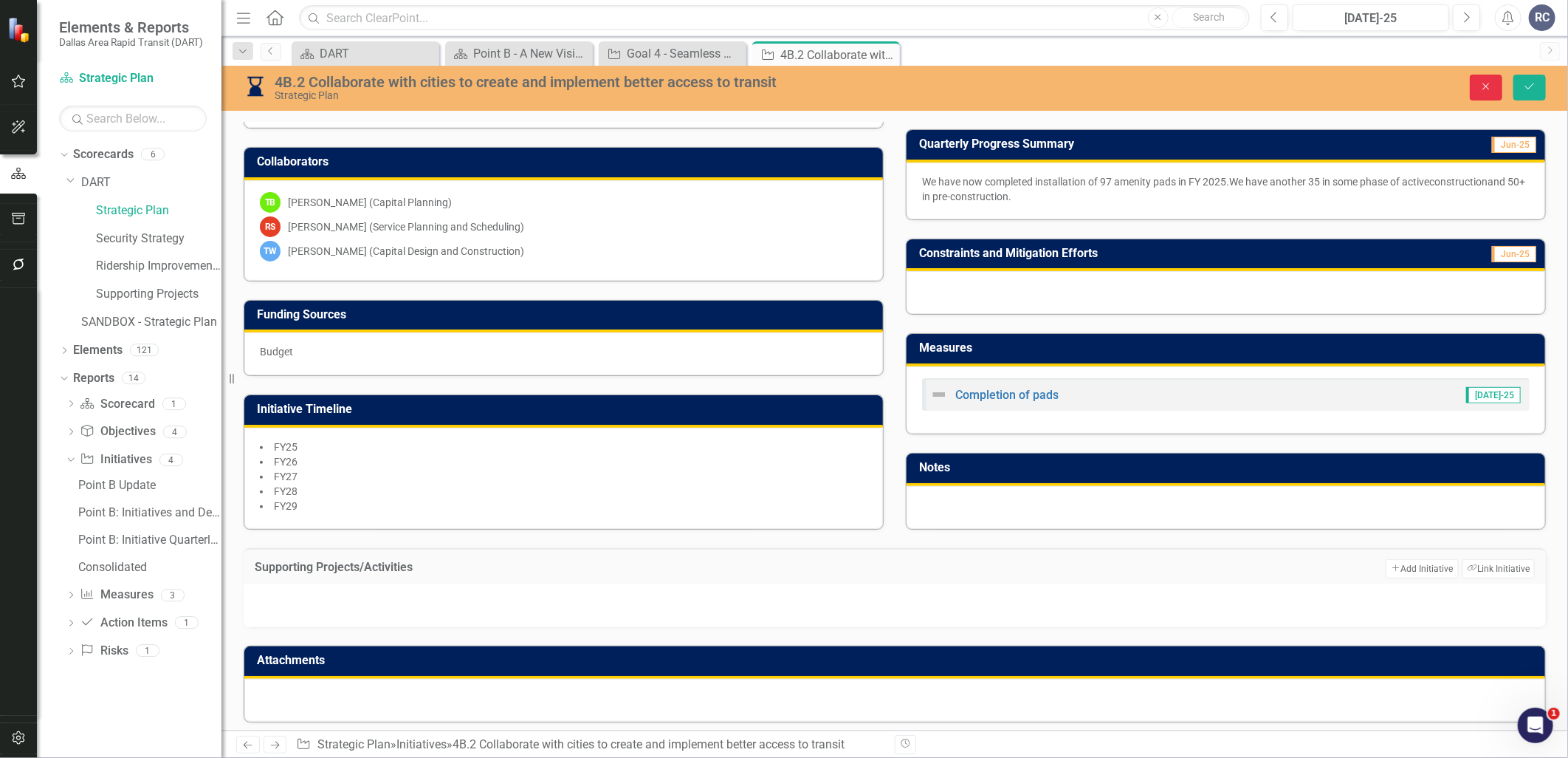
click at [1358, 87] on icon "Close" at bounding box center [1487, 86] width 14 height 11
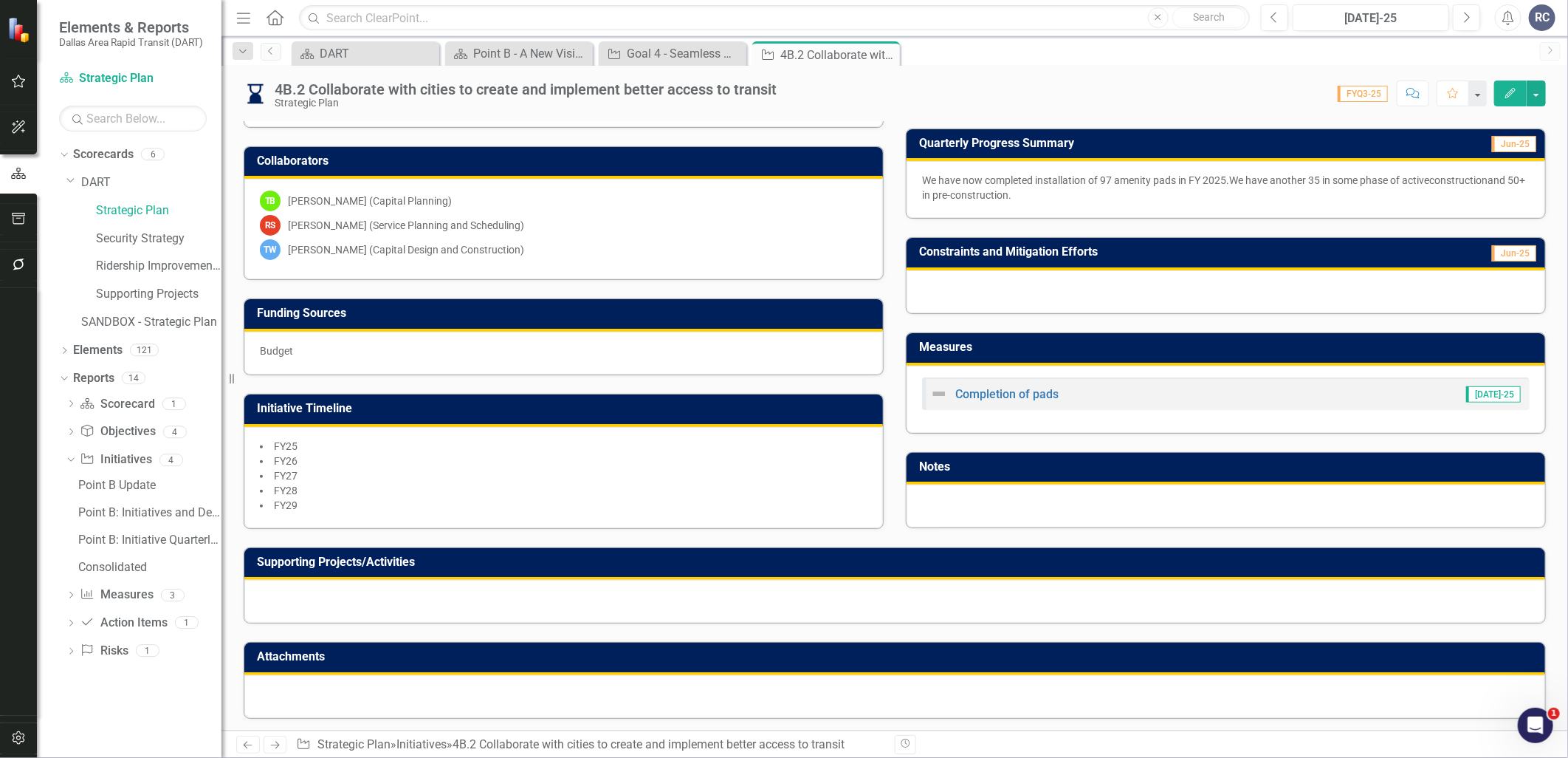
click at [630, 602] on div at bounding box center [894, 602] width 1301 height 43
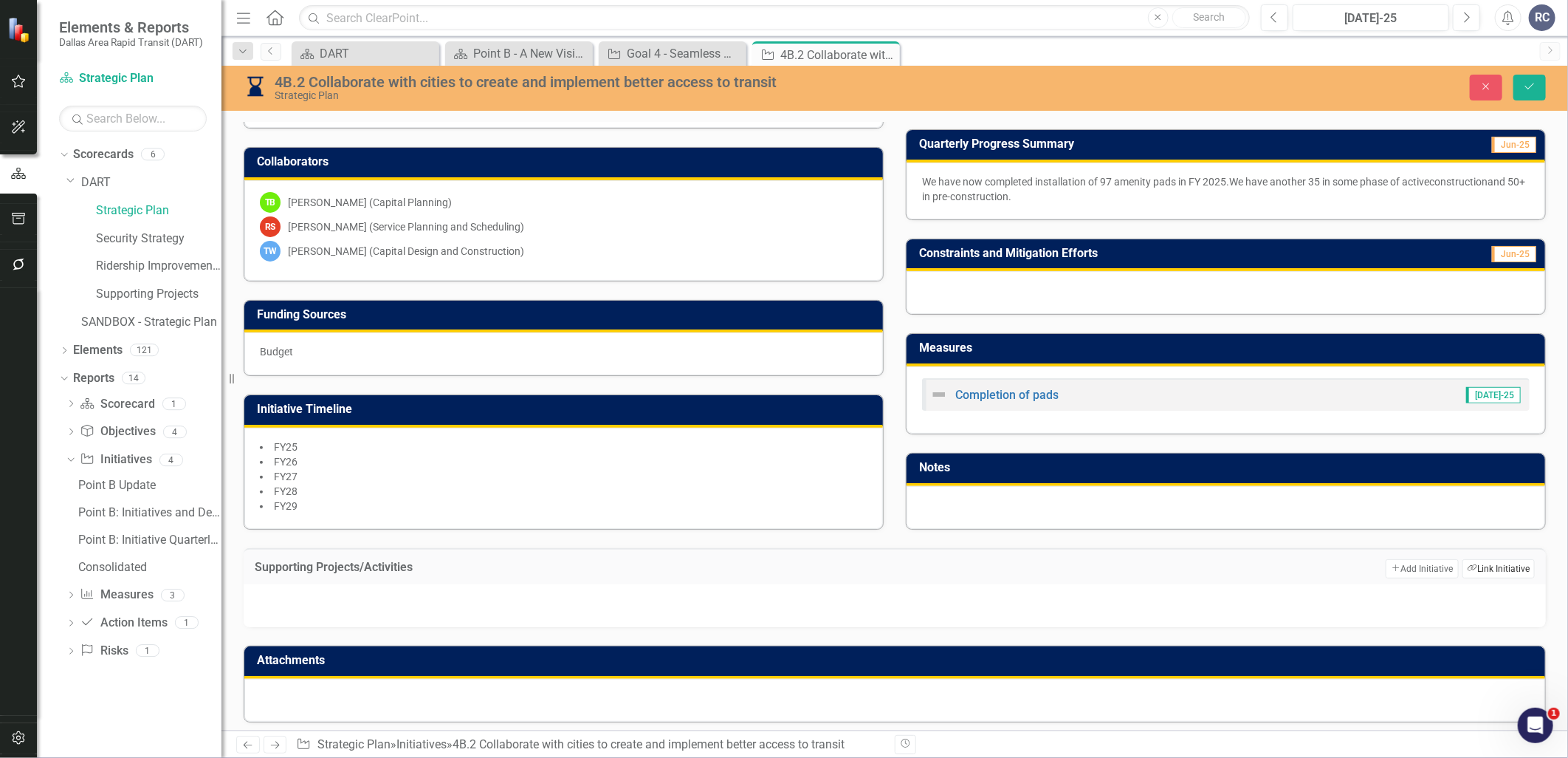
click at [1358, 563] on button "Link Tag Link Initiative" at bounding box center [1499, 569] width 72 height 20
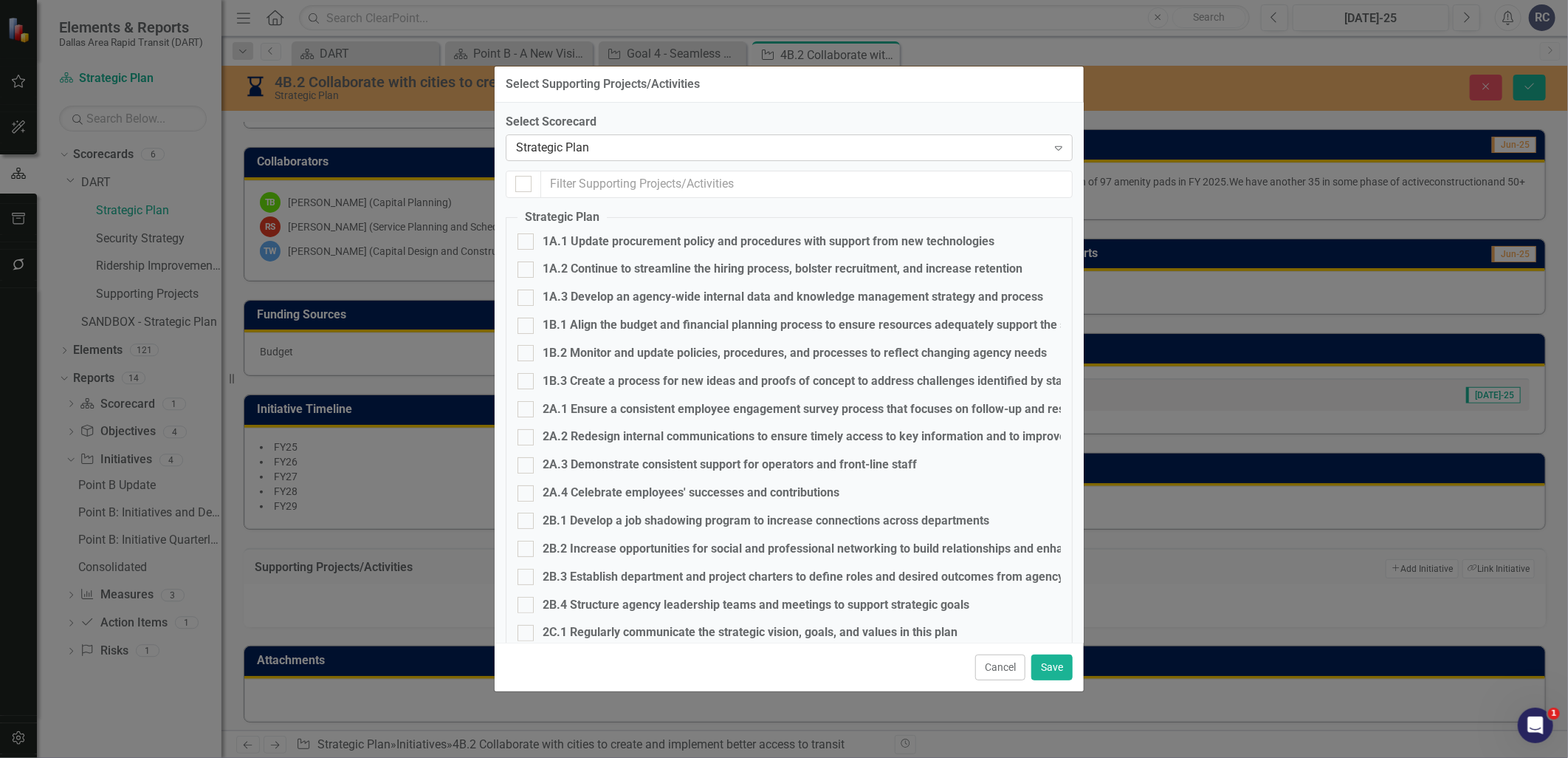
click at [587, 150] on div "Strategic Plan" at bounding box center [781, 147] width 531 height 17
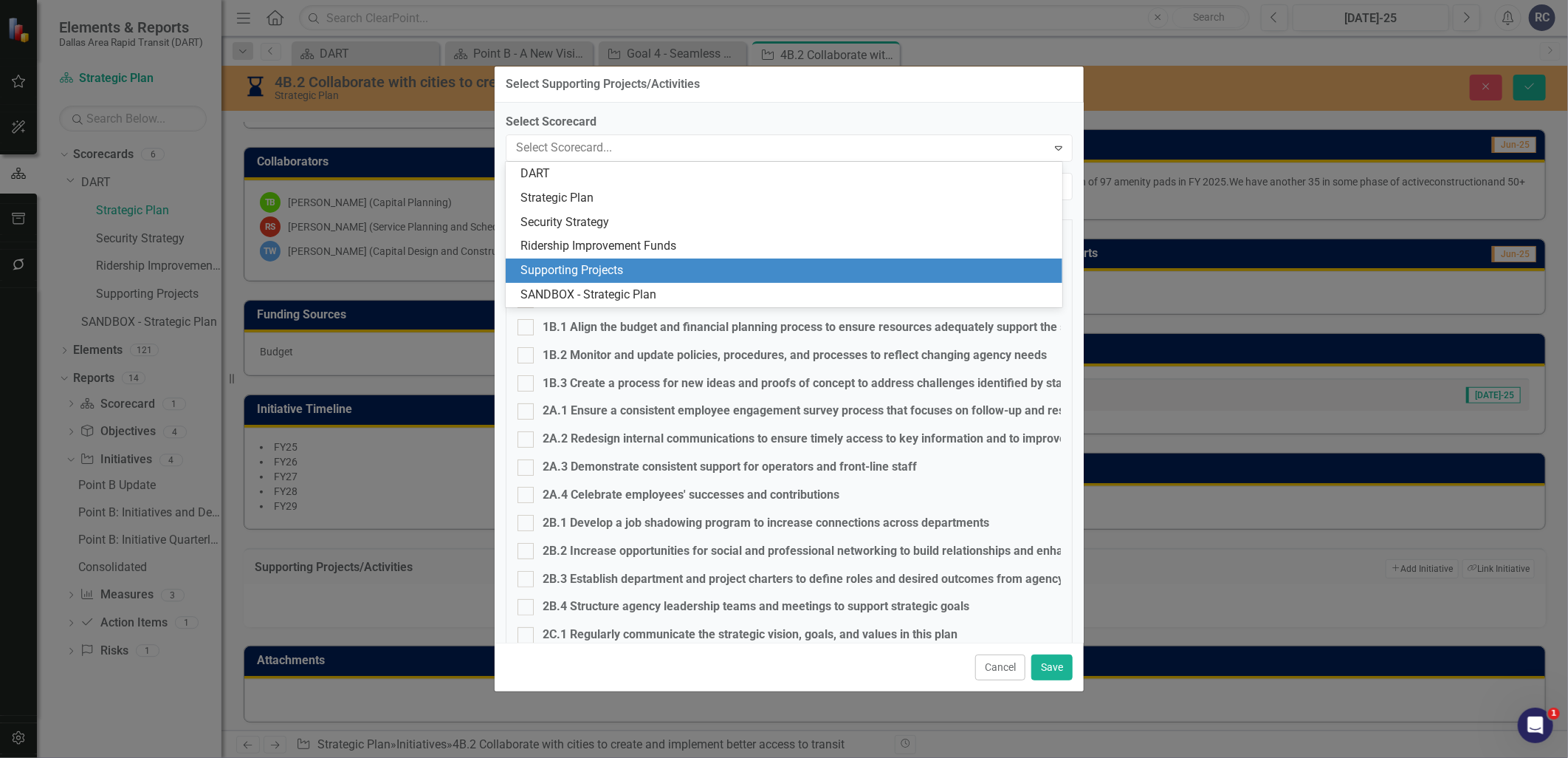
click at [578, 267] on div "Supporting Projects" at bounding box center [786, 270] width 533 height 17
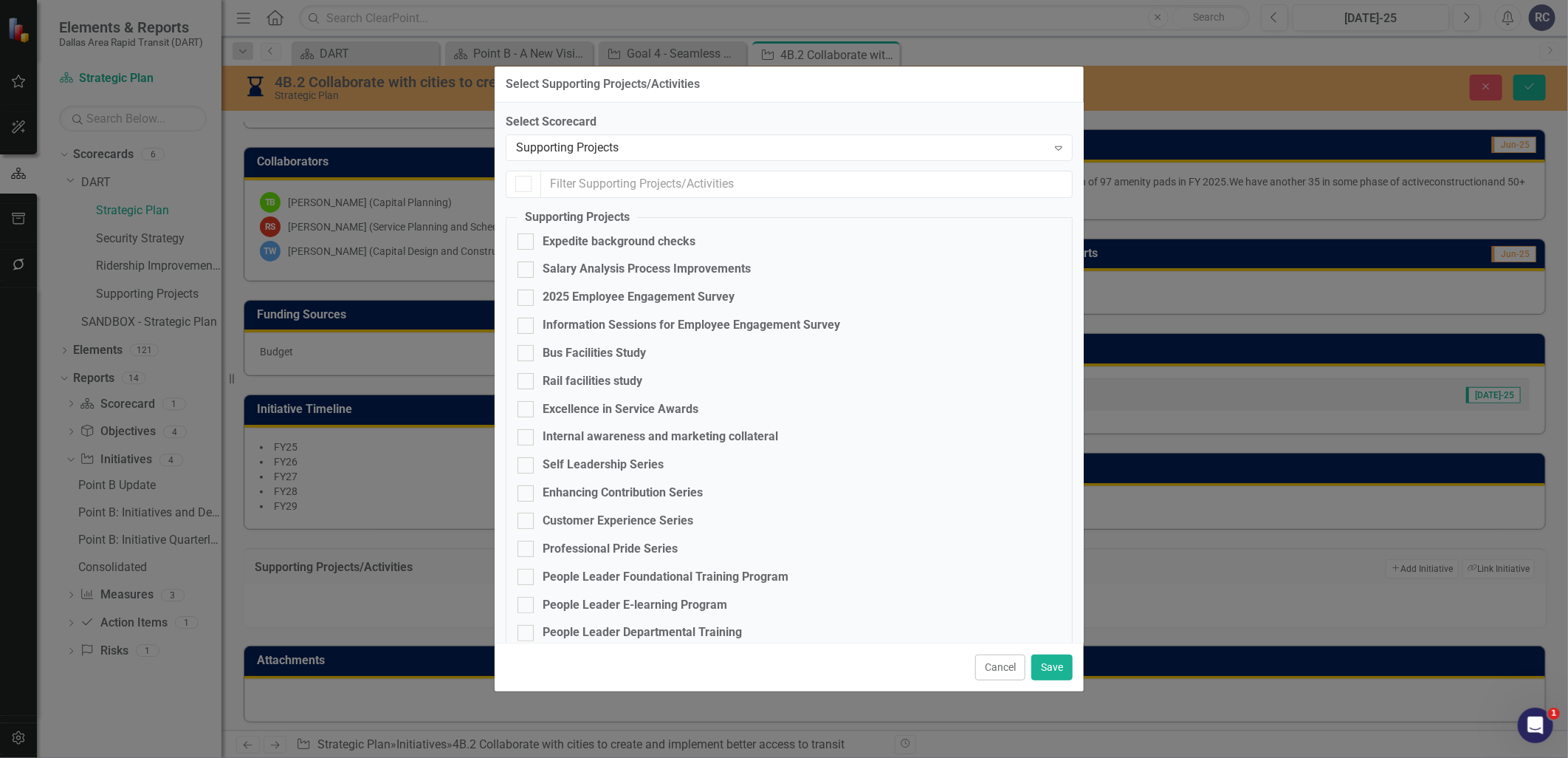
checkbox input "false"
click at [577, 183] on input "text" at bounding box center [807, 184] width 532 height 27
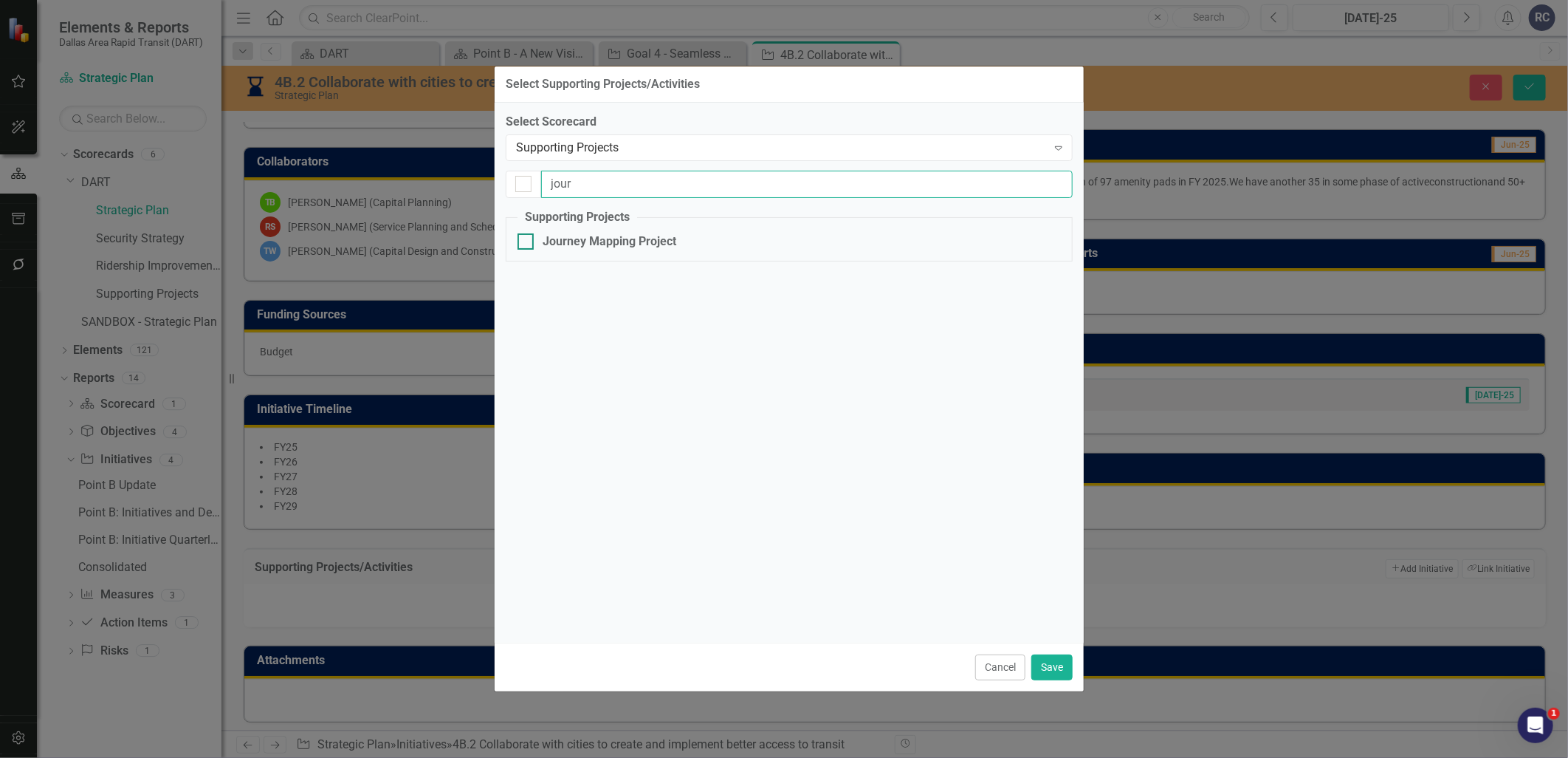
type input "jour"
click at [529, 247] on div at bounding box center [525, 242] width 17 height 17
click at [527, 243] on input "Journey Mapping Project" at bounding box center [522, 239] width 10 height 10
checkbox input "true"
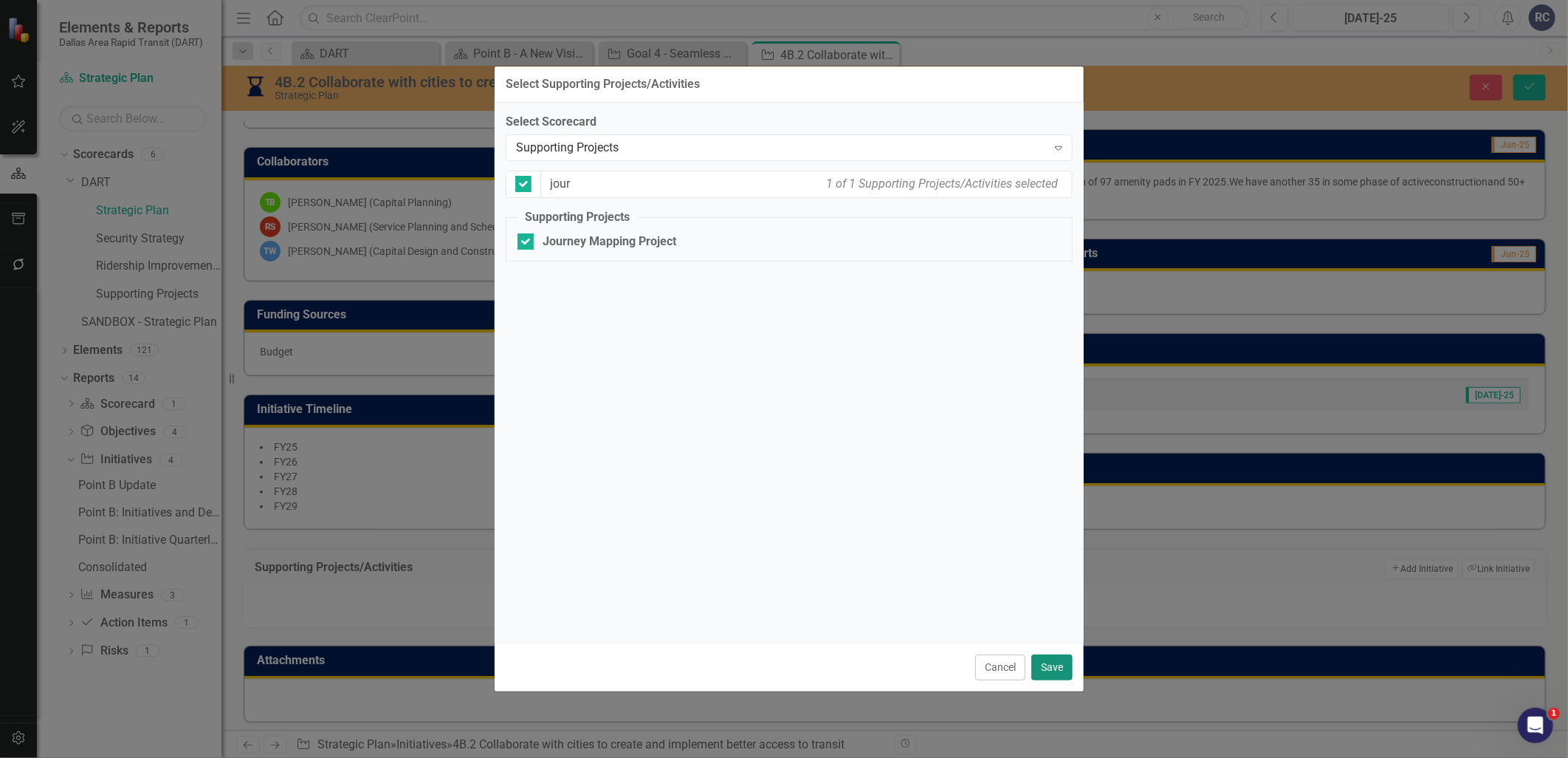
click at [1054, 665] on button "Save" at bounding box center [1052, 667] width 41 height 25
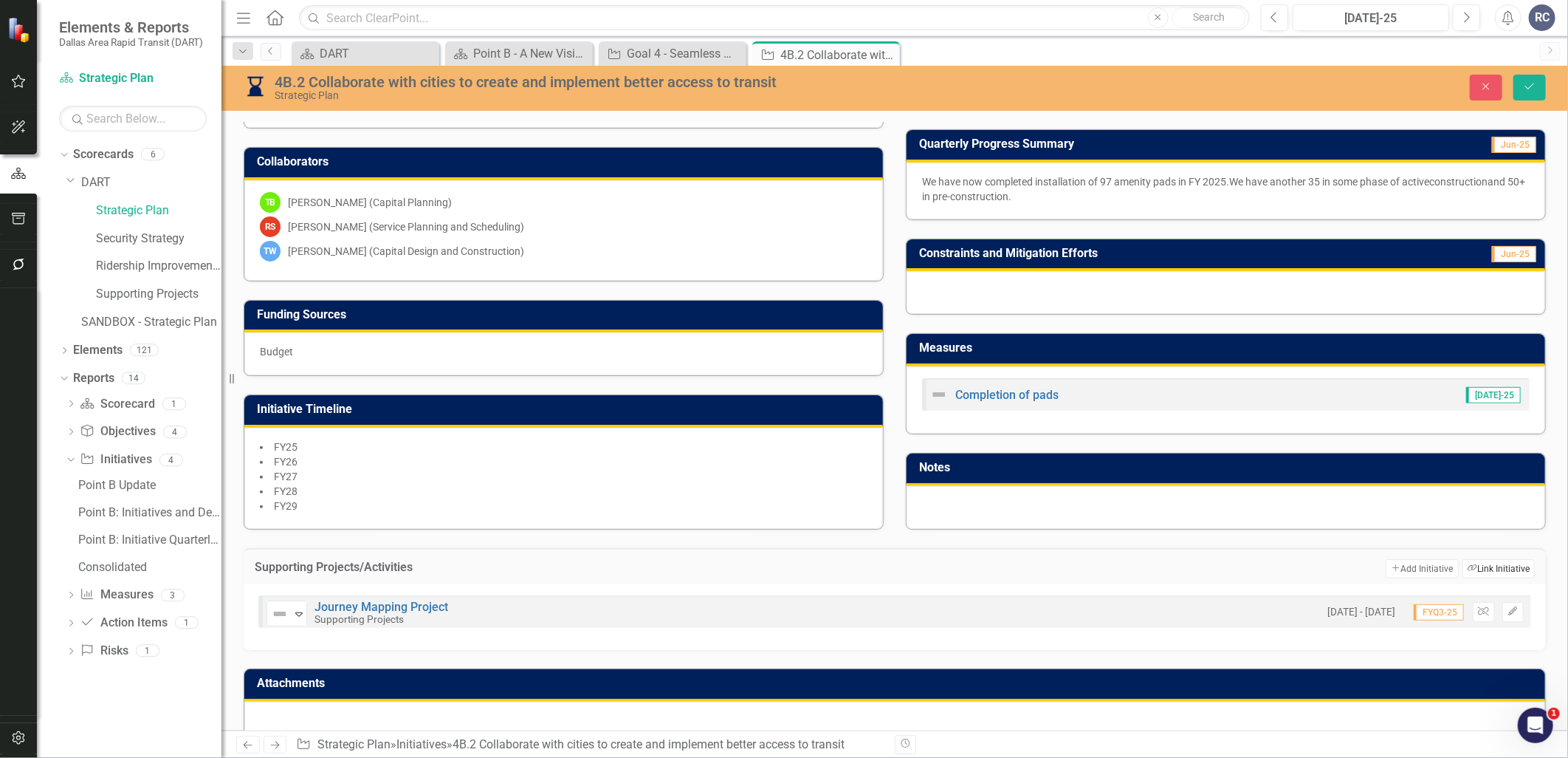
click at [1358, 559] on button "Link Tag Link Initiative" at bounding box center [1499, 569] width 72 height 20
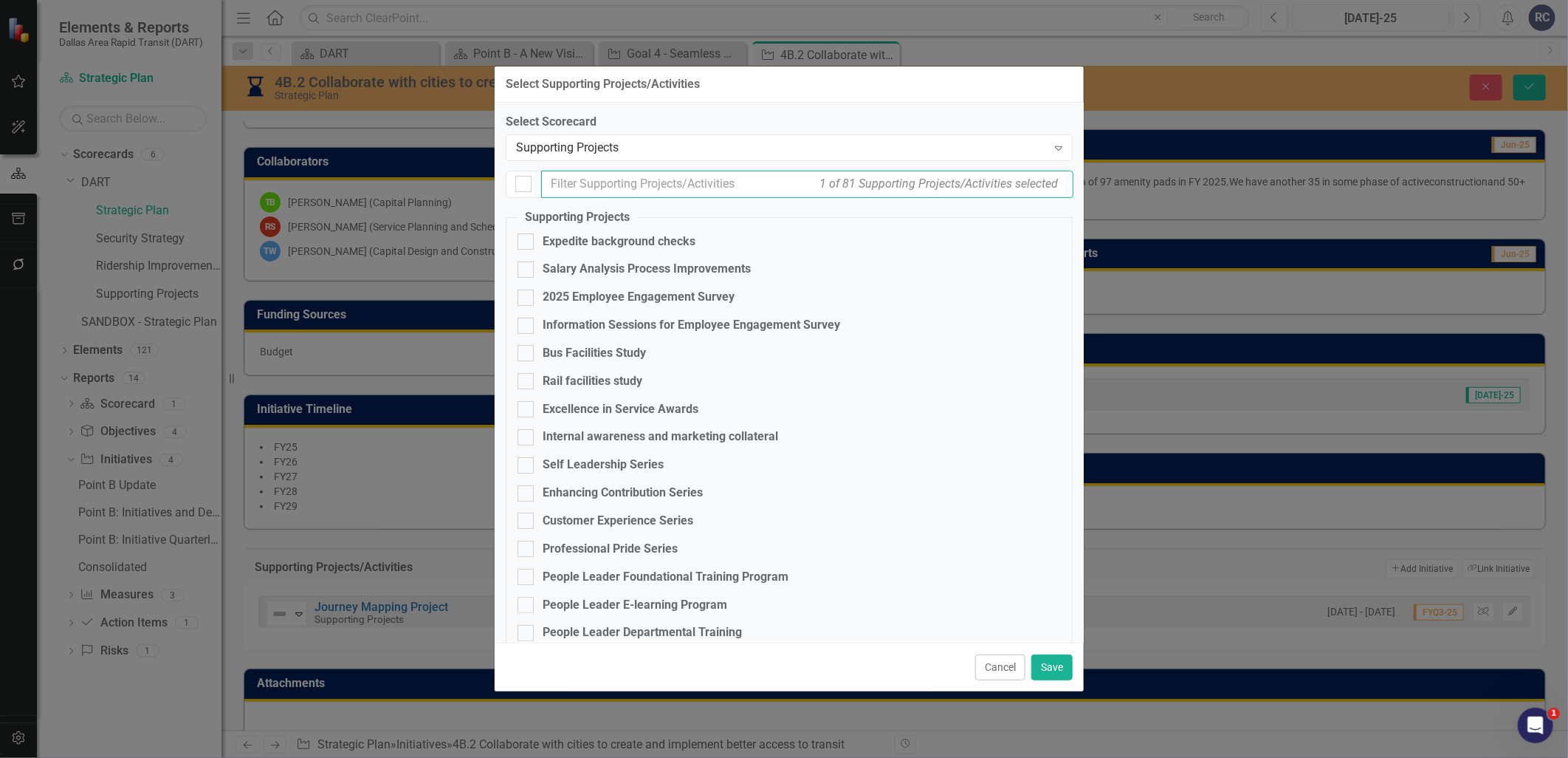
click at [593, 179] on input "text" at bounding box center [807, 184] width 533 height 27
type input "c"
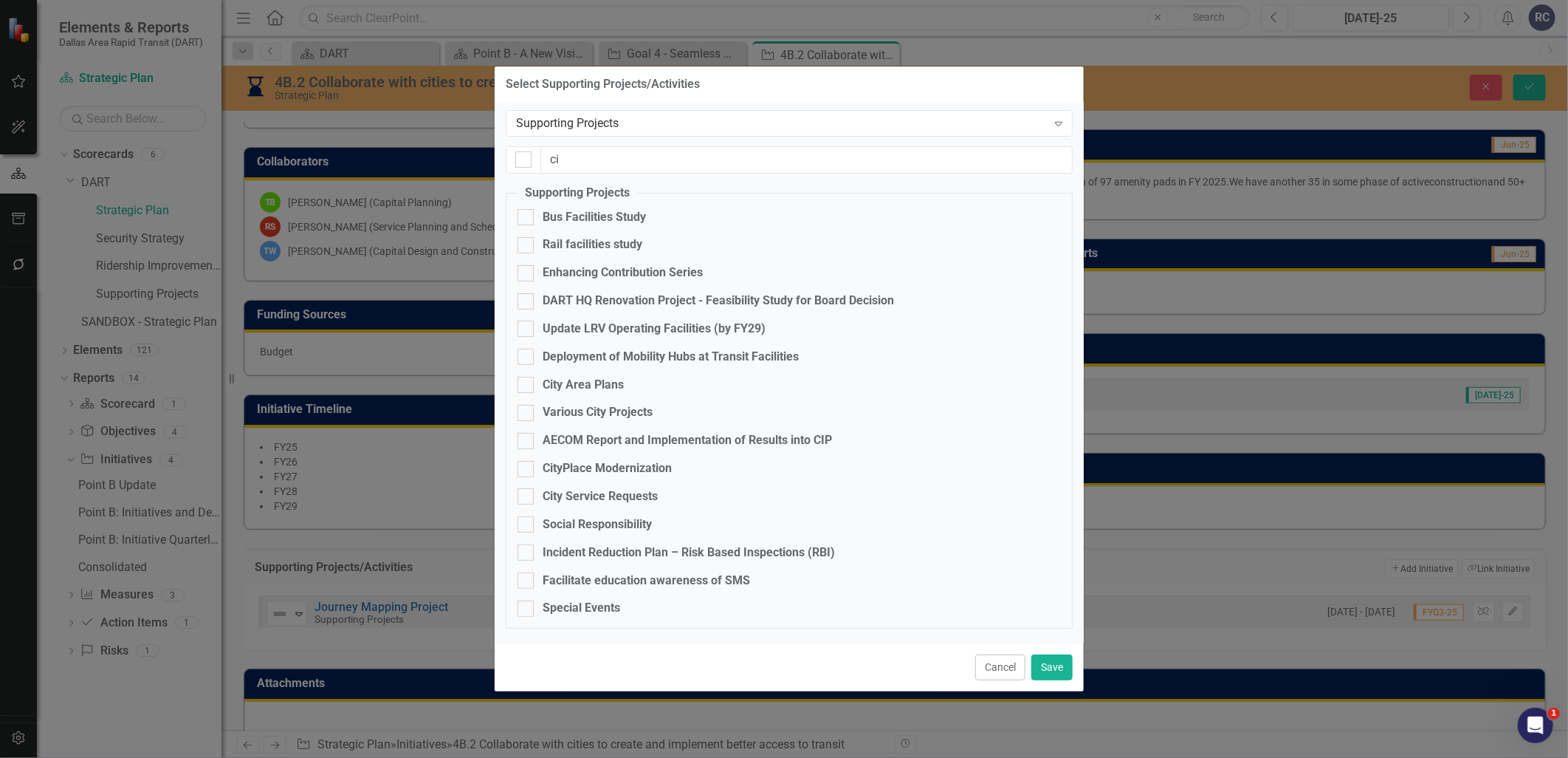
scroll to position [25, 0]
click at [522, 386] on div at bounding box center [525, 383] width 17 height 17
click at [522, 385] on input "City Area Plans" at bounding box center [522, 380] width 10 height 10
checkbox input "true"
click at [1050, 672] on button "Save" at bounding box center [1052, 667] width 41 height 25
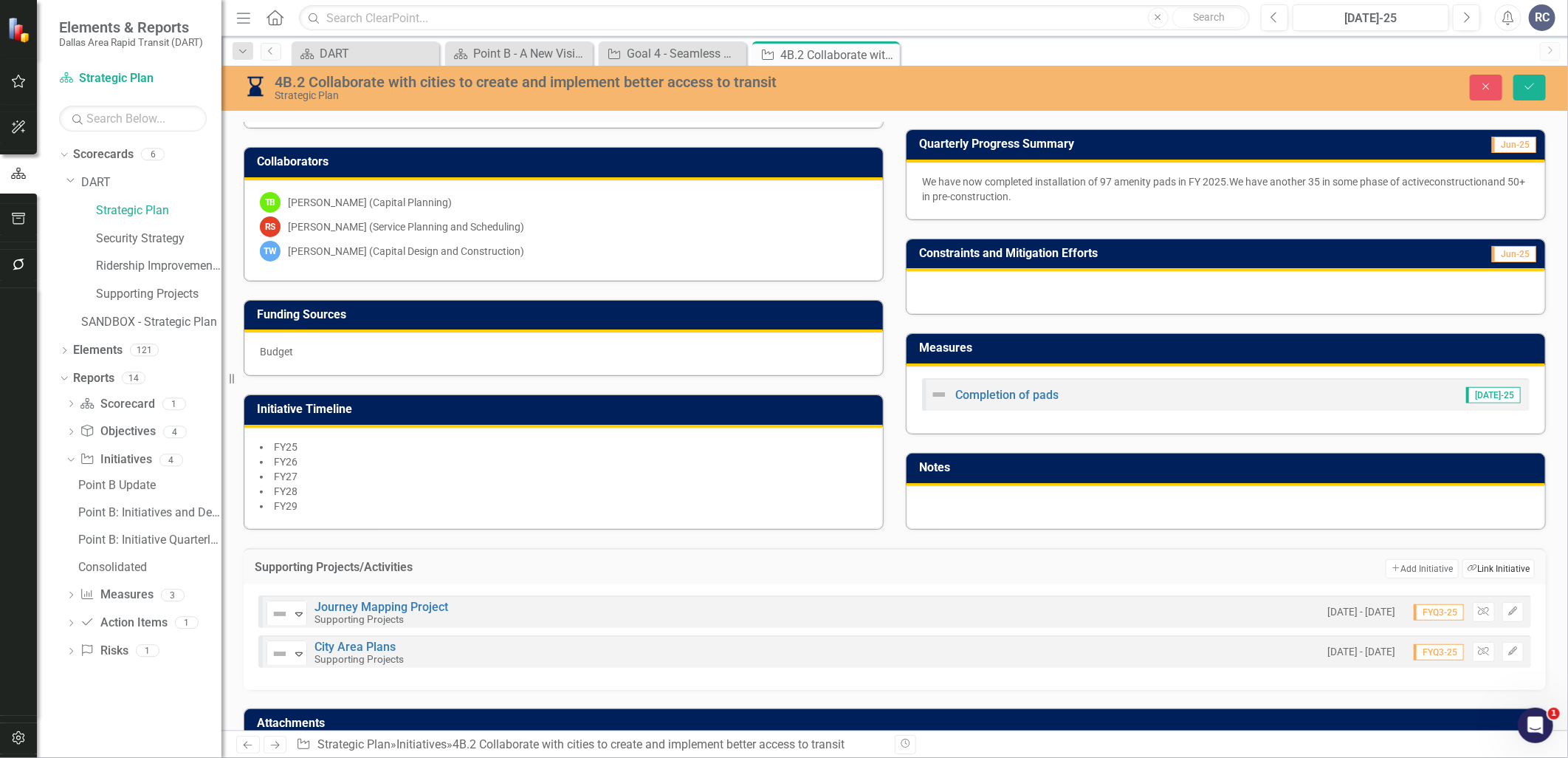
click at [1358, 562] on button "Link Tag Link Initiative" at bounding box center [1499, 569] width 72 height 20
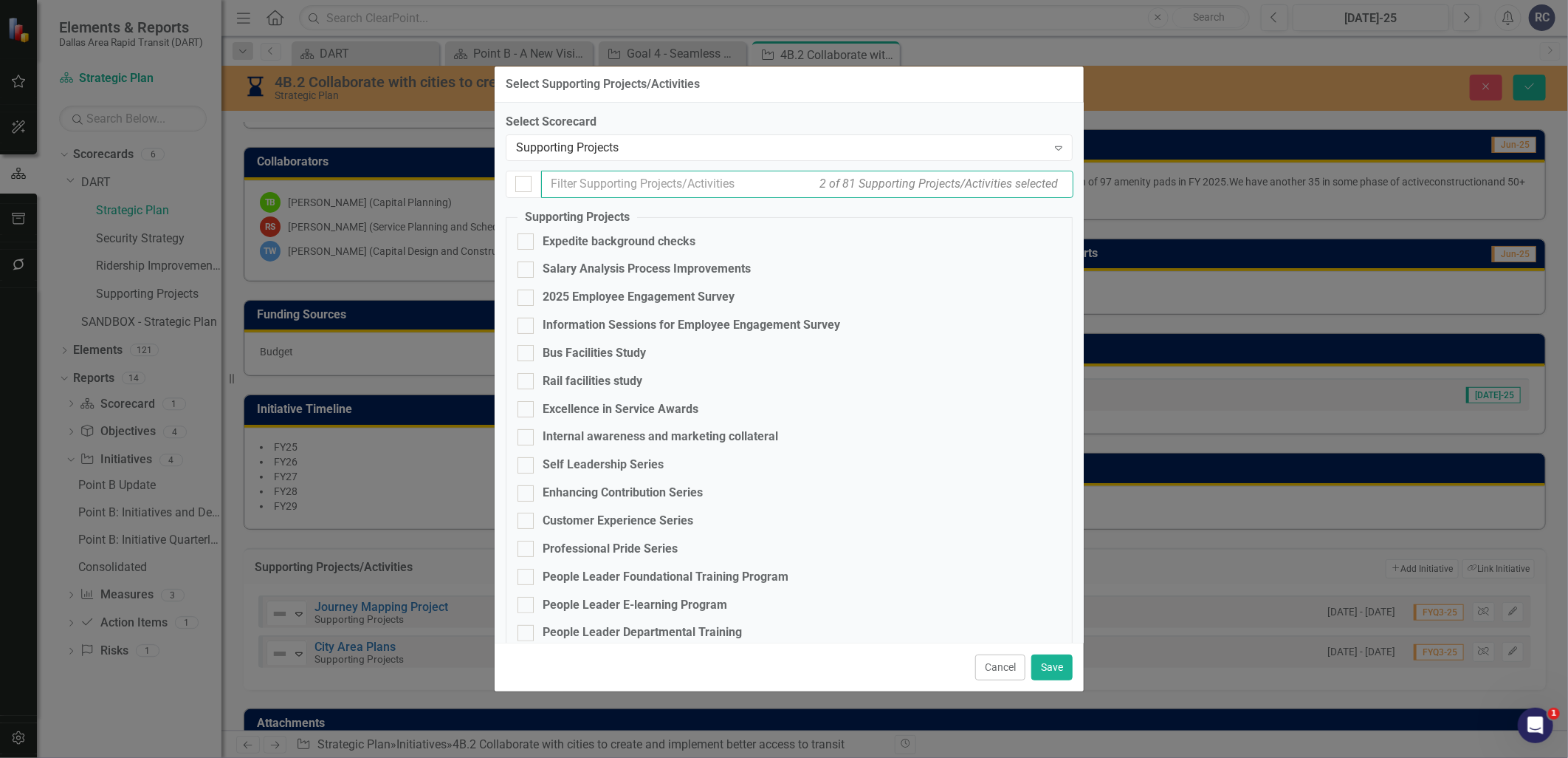
click at [675, 186] on input "text" at bounding box center [807, 184] width 533 height 27
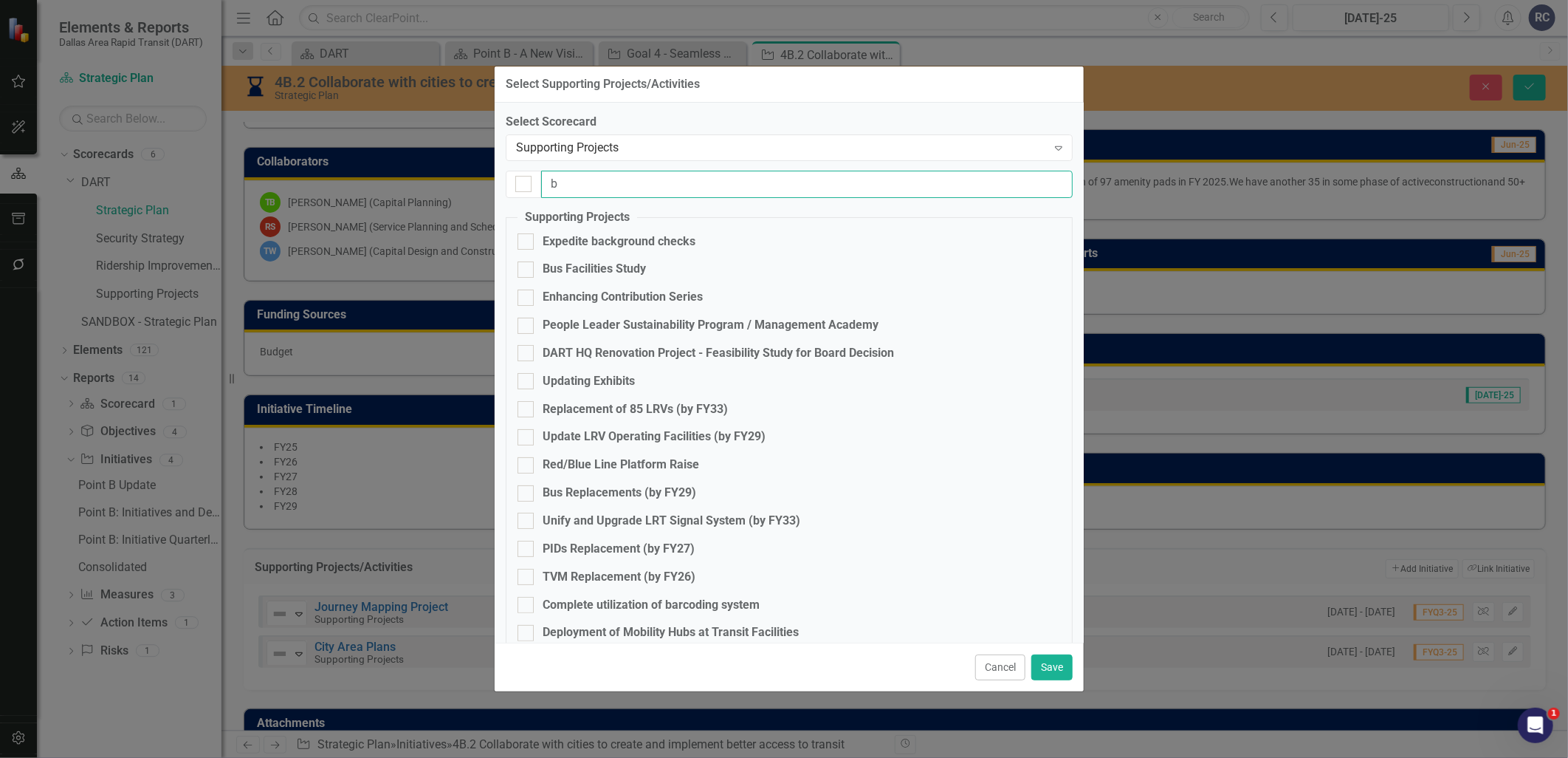
click at [675, 186] on input "b" at bounding box center [807, 184] width 532 height 27
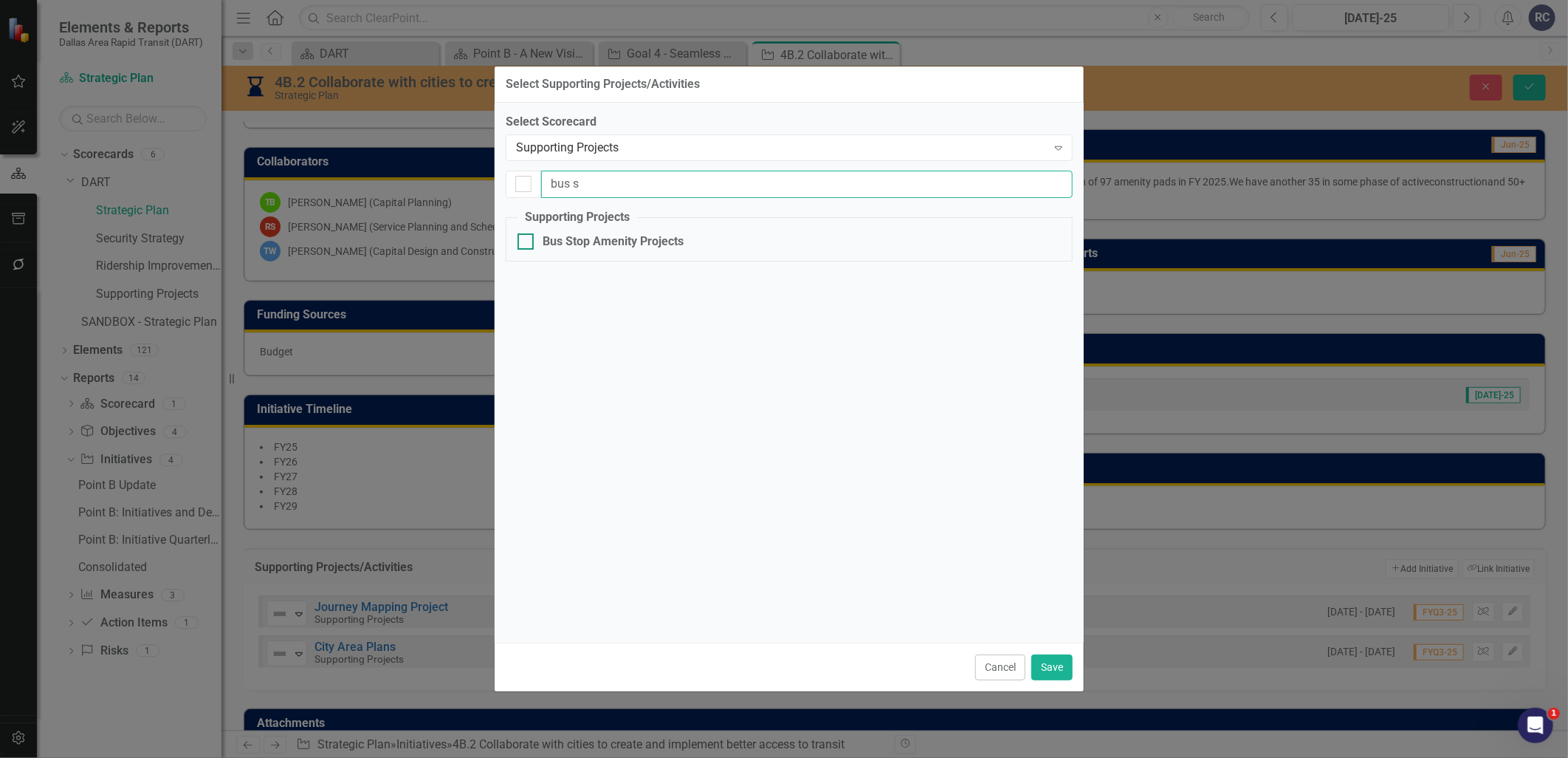
type input "bus s"
click at [644, 247] on div "Bus Stop Amenity Projects" at bounding box center [613, 242] width 141 height 17
click at [527, 243] on input "Bus Stop Amenity Projects" at bounding box center [522, 239] width 10 height 10
checkbox input "true"
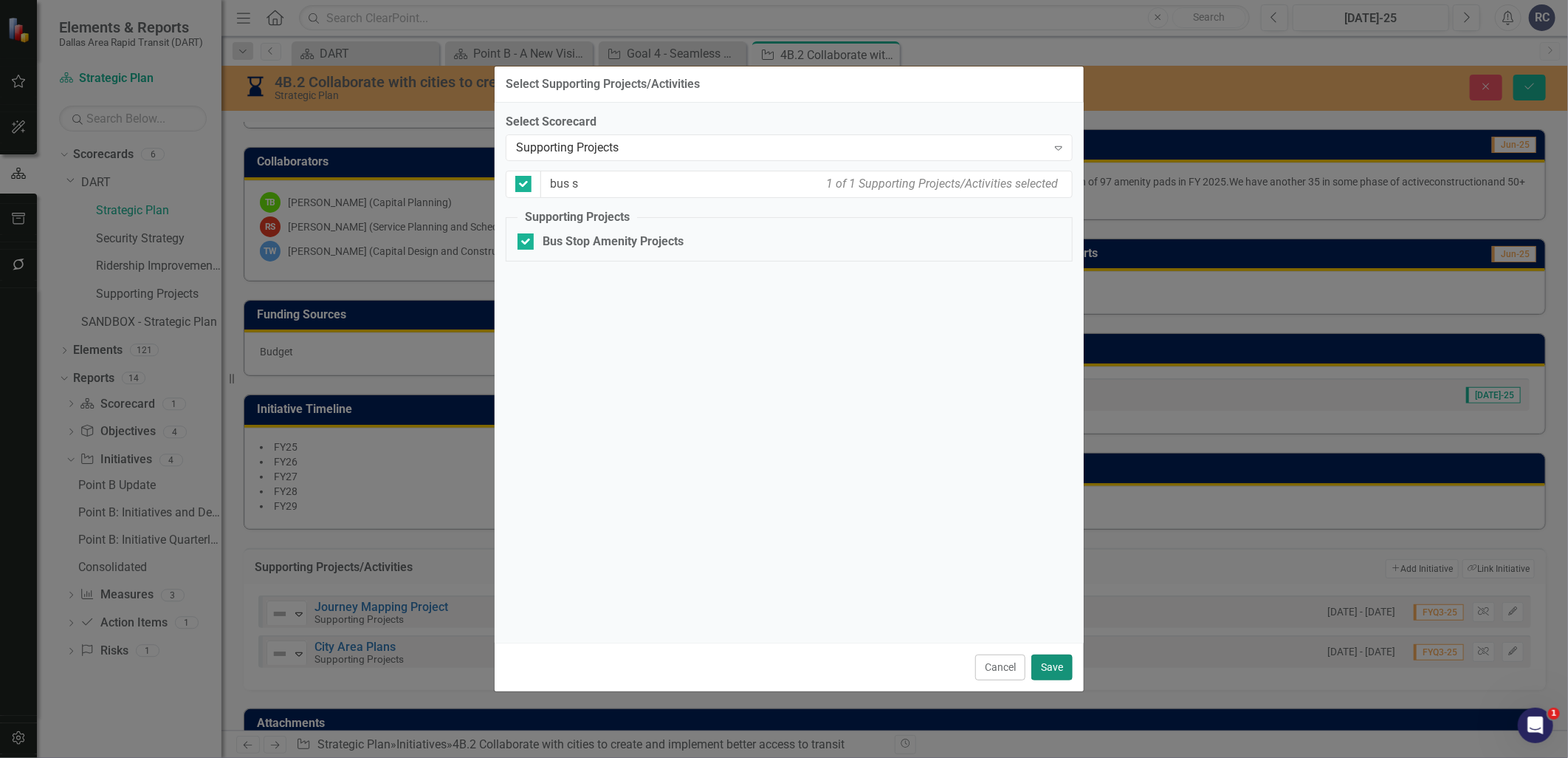
click at [1050, 669] on button "Save" at bounding box center [1052, 667] width 41 height 25
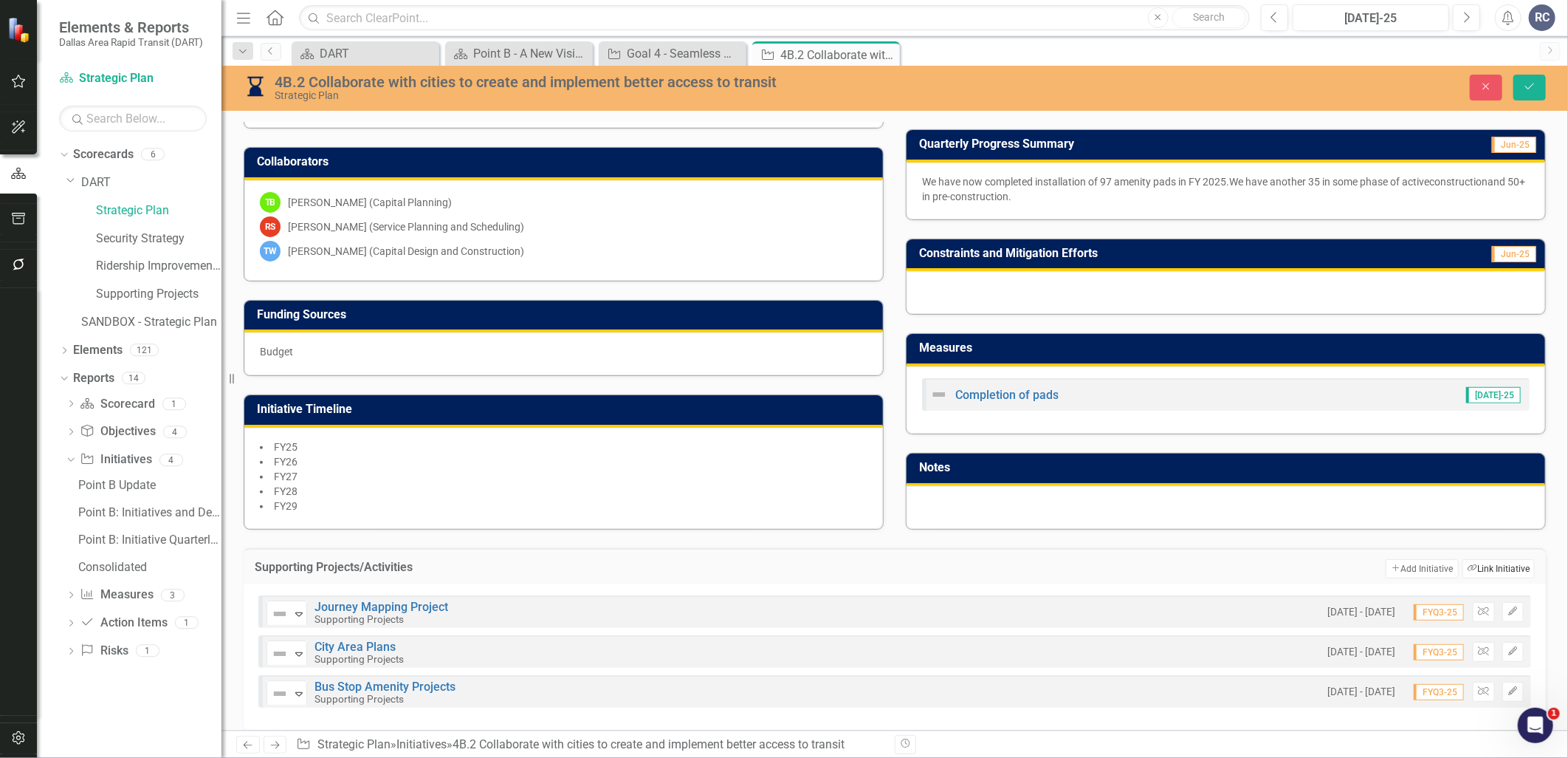
click at [1358, 561] on button "Link Tag Link Initiative" at bounding box center [1499, 569] width 72 height 20
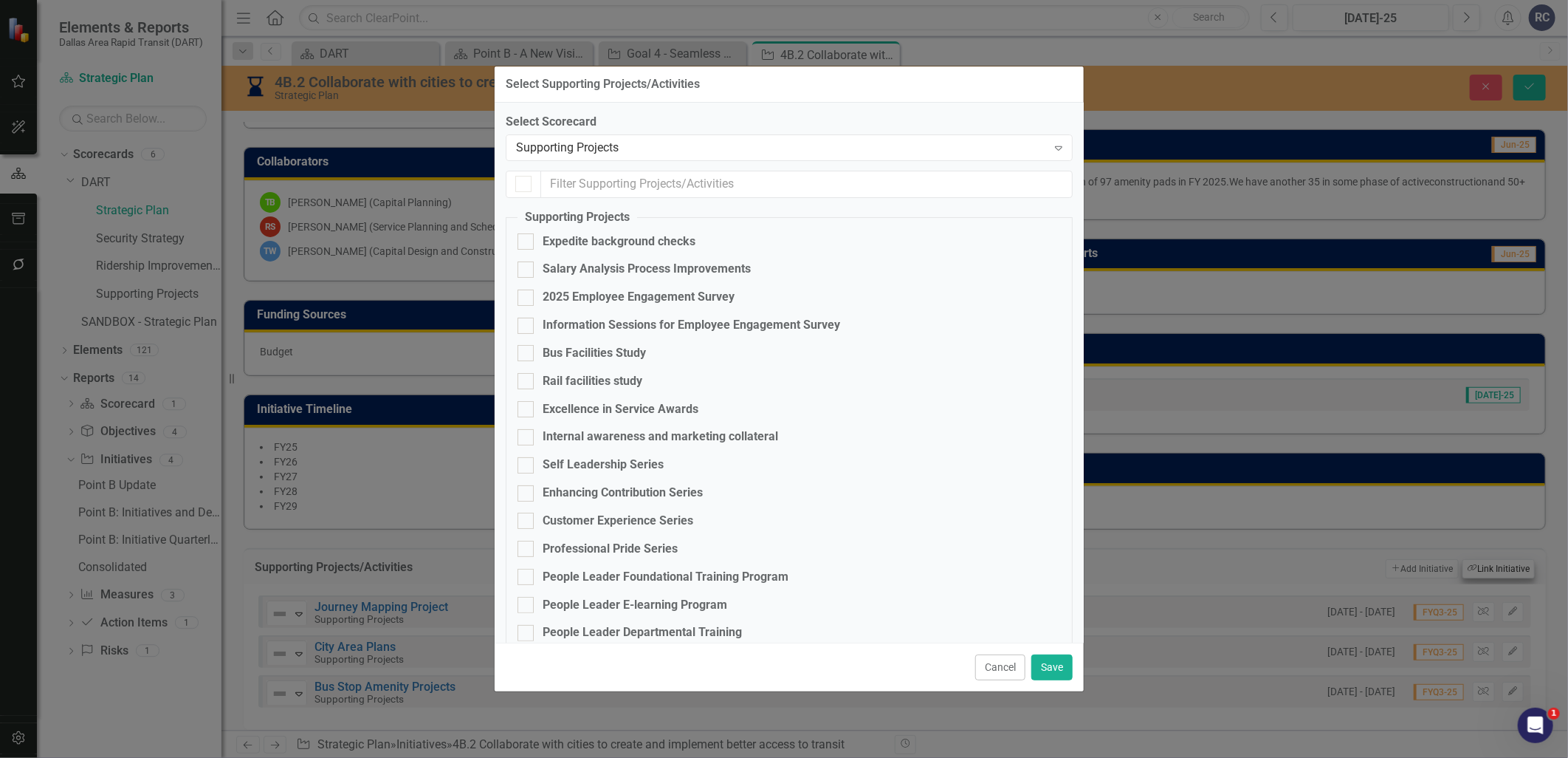
checkbox input "true"
checkbox input "false"
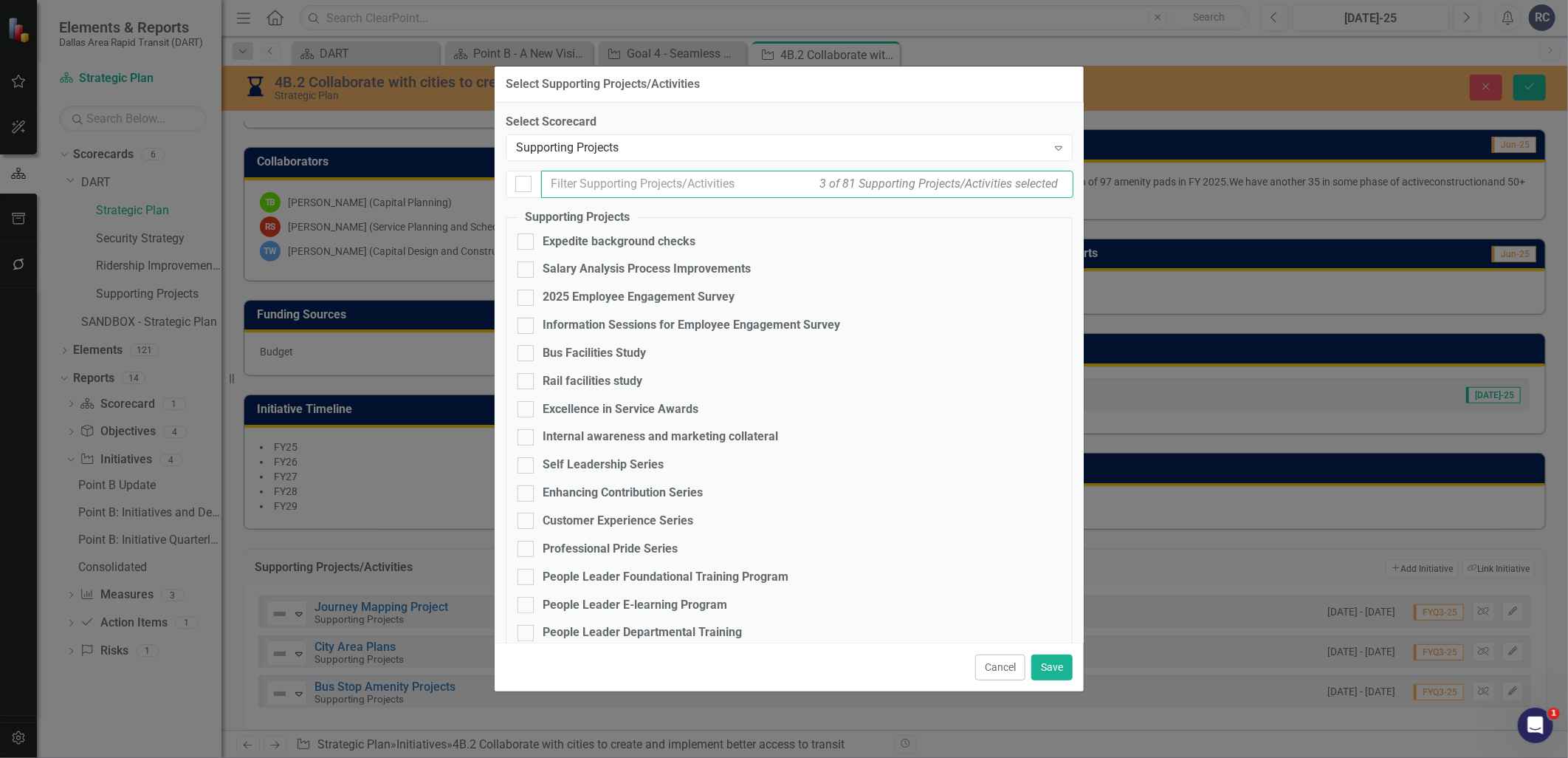
click at [607, 188] on input "text" at bounding box center [807, 184] width 533 height 27
type input "r"
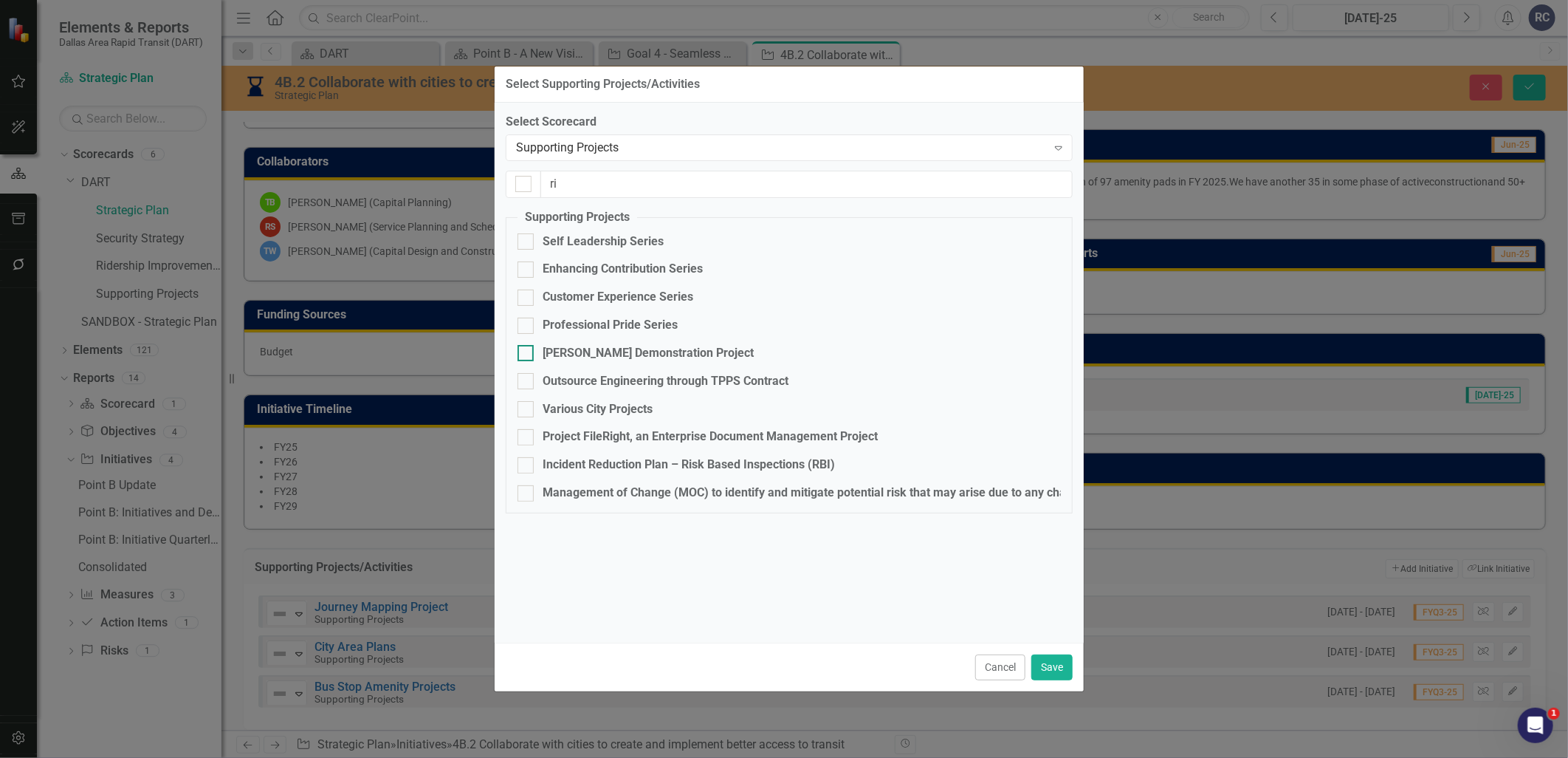
click at [602, 350] on div "[PERSON_NAME] Demonstration Project" at bounding box center [648, 353] width 211 height 17
click at [527, 350] on input "[PERSON_NAME] Demonstration Project" at bounding box center [522, 350] width 10 height 10
checkbox input "true"
click at [1059, 674] on button "Save" at bounding box center [1052, 667] width 41 height 25
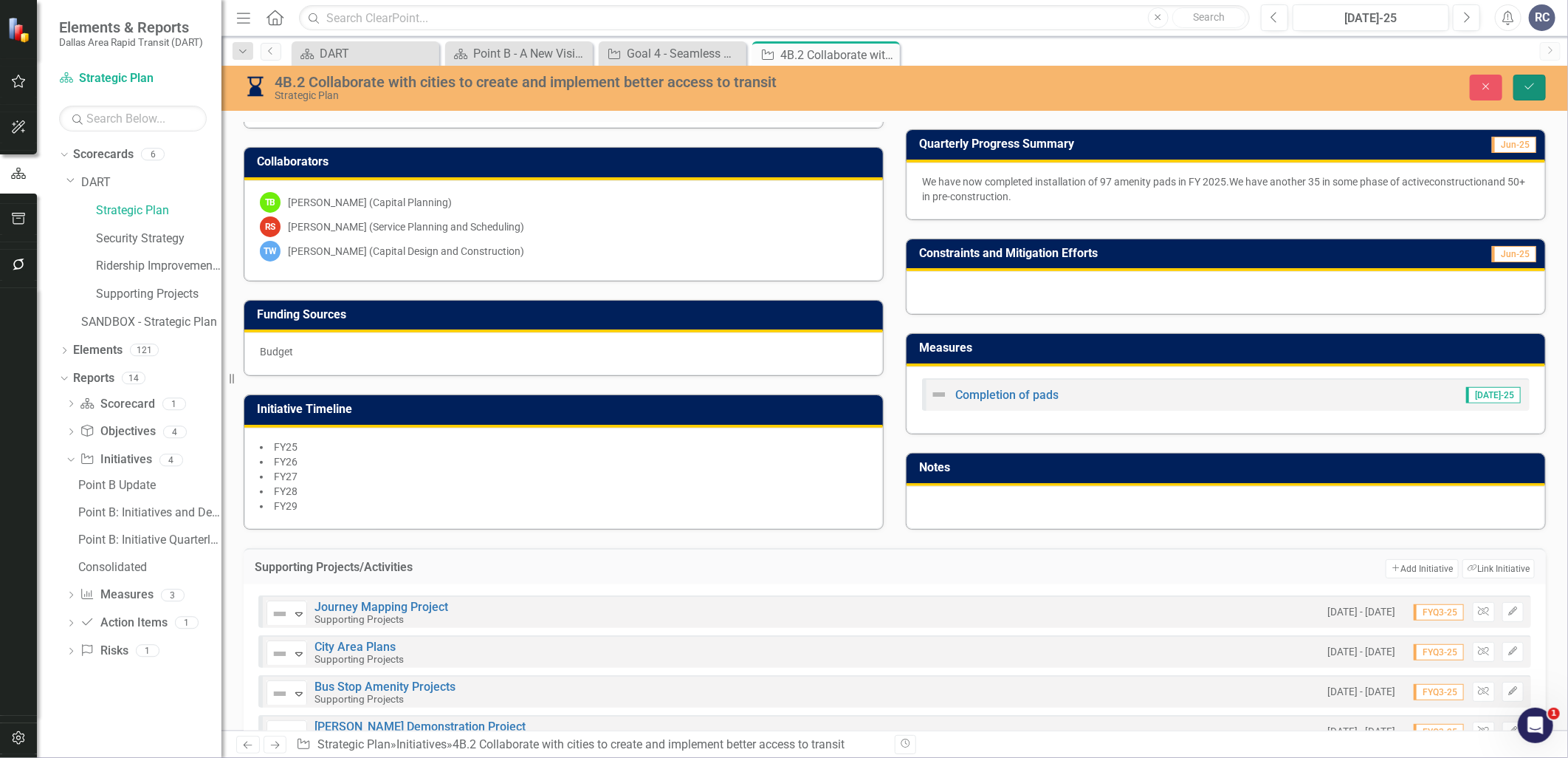
click at [1358, 85] on icon "submit" at bounding box center [1529, 86] width 9 height 6
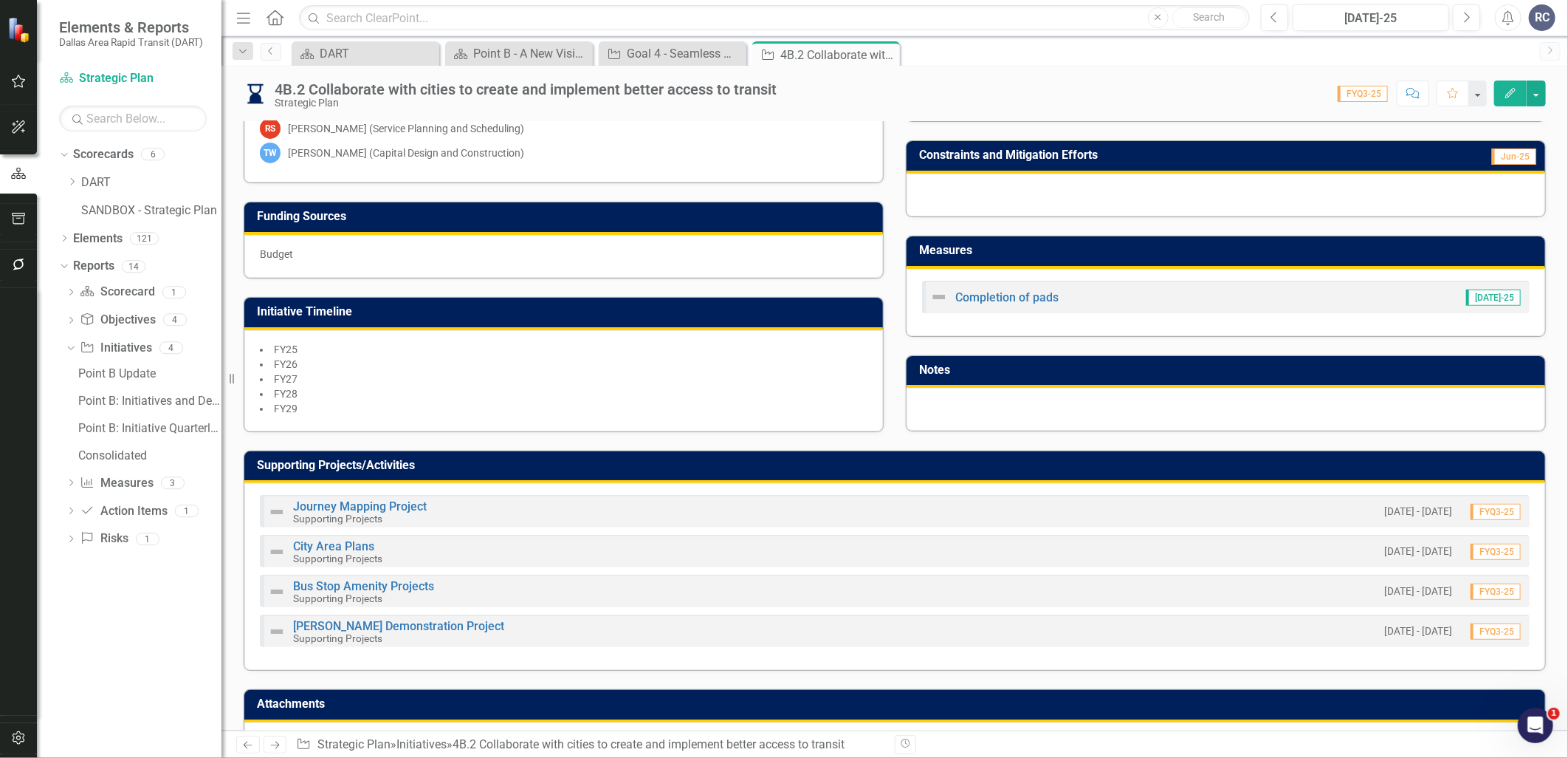
scroll to position [436, 0]
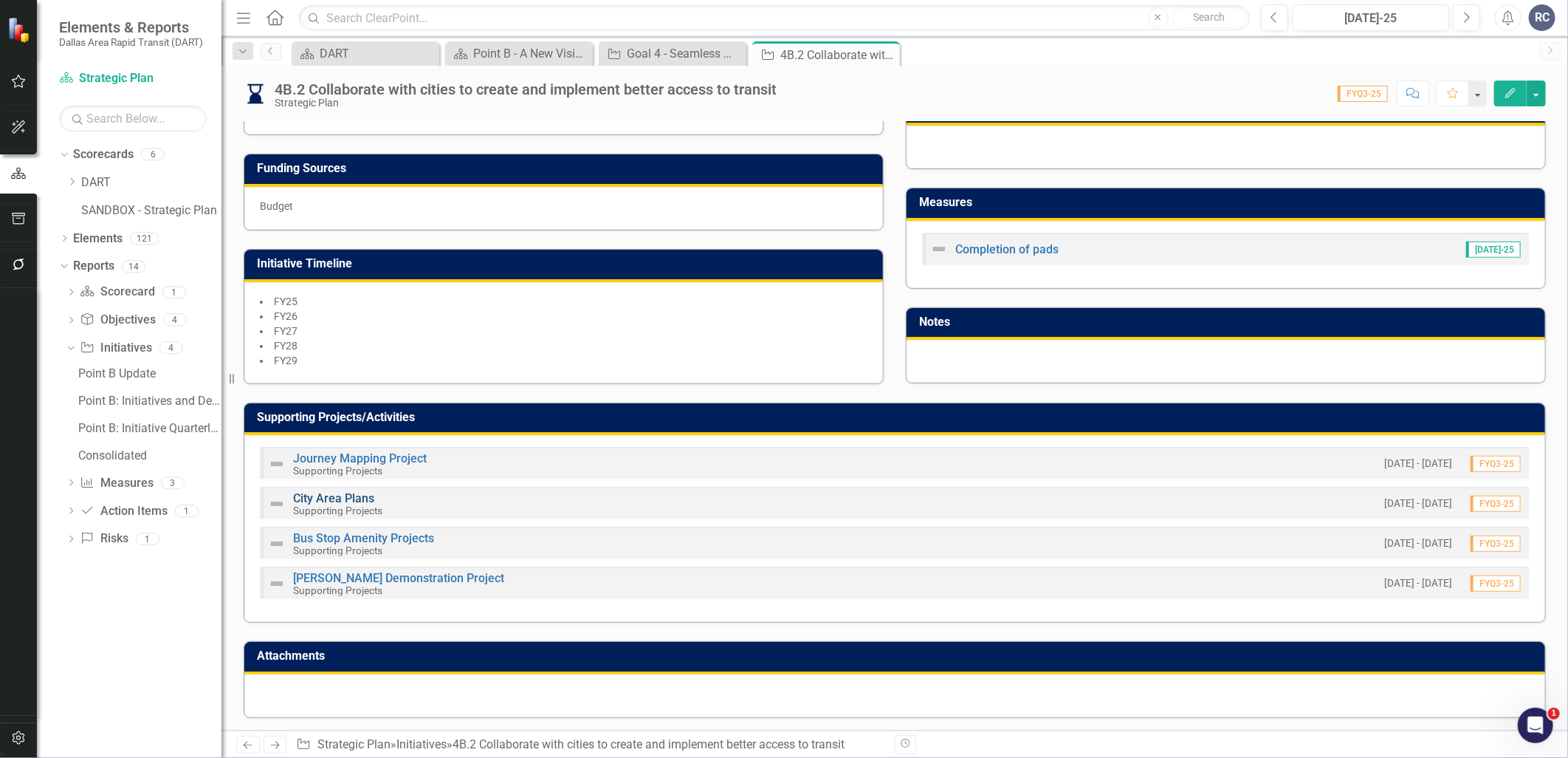
click at [351, 500] on link "City Area Plans" at bounding box center [333, 498] width 81 height 14
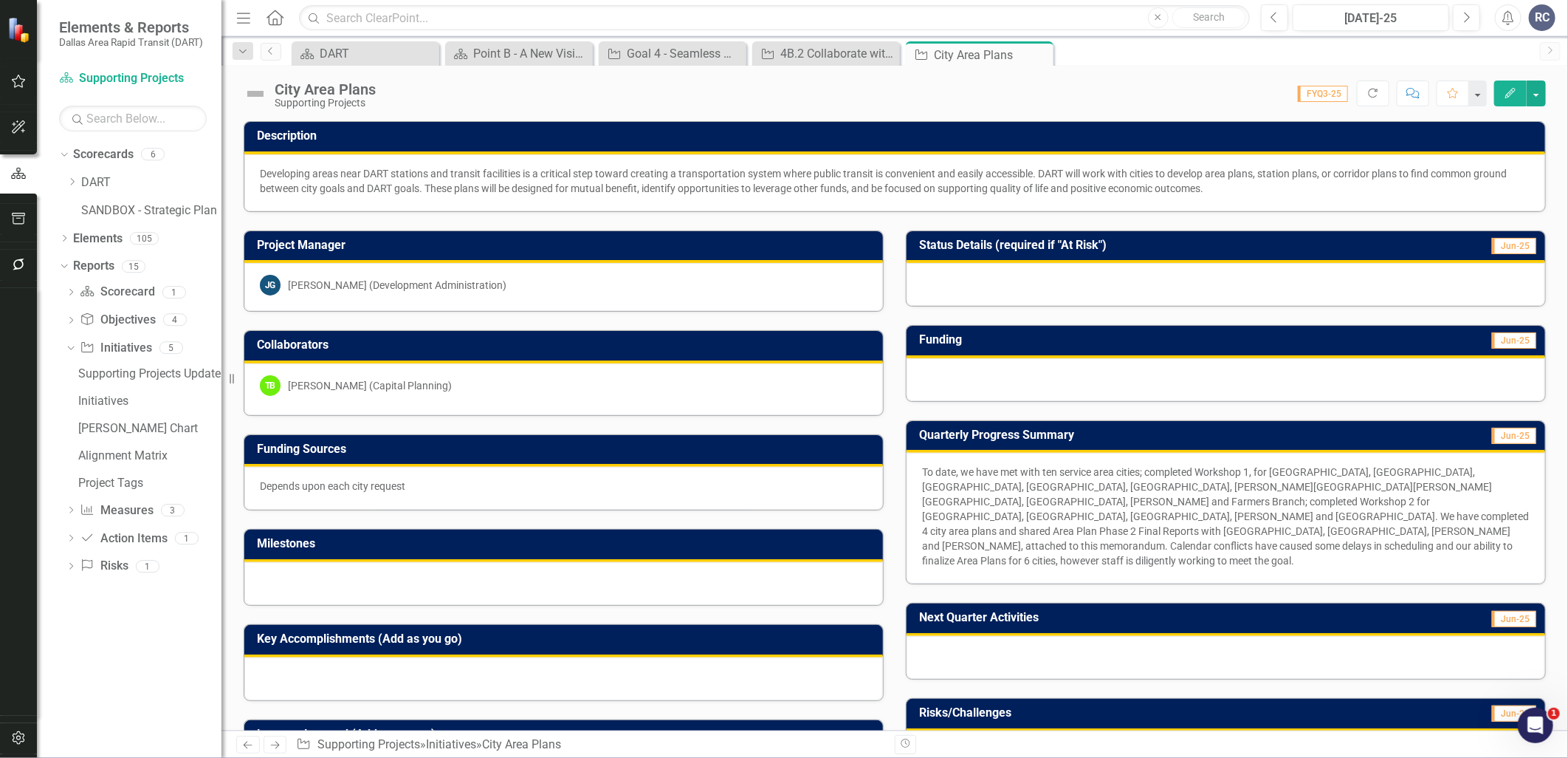
click at [0, 0] on icon "Close" at bounding box center [0, 0] width 0 height 0
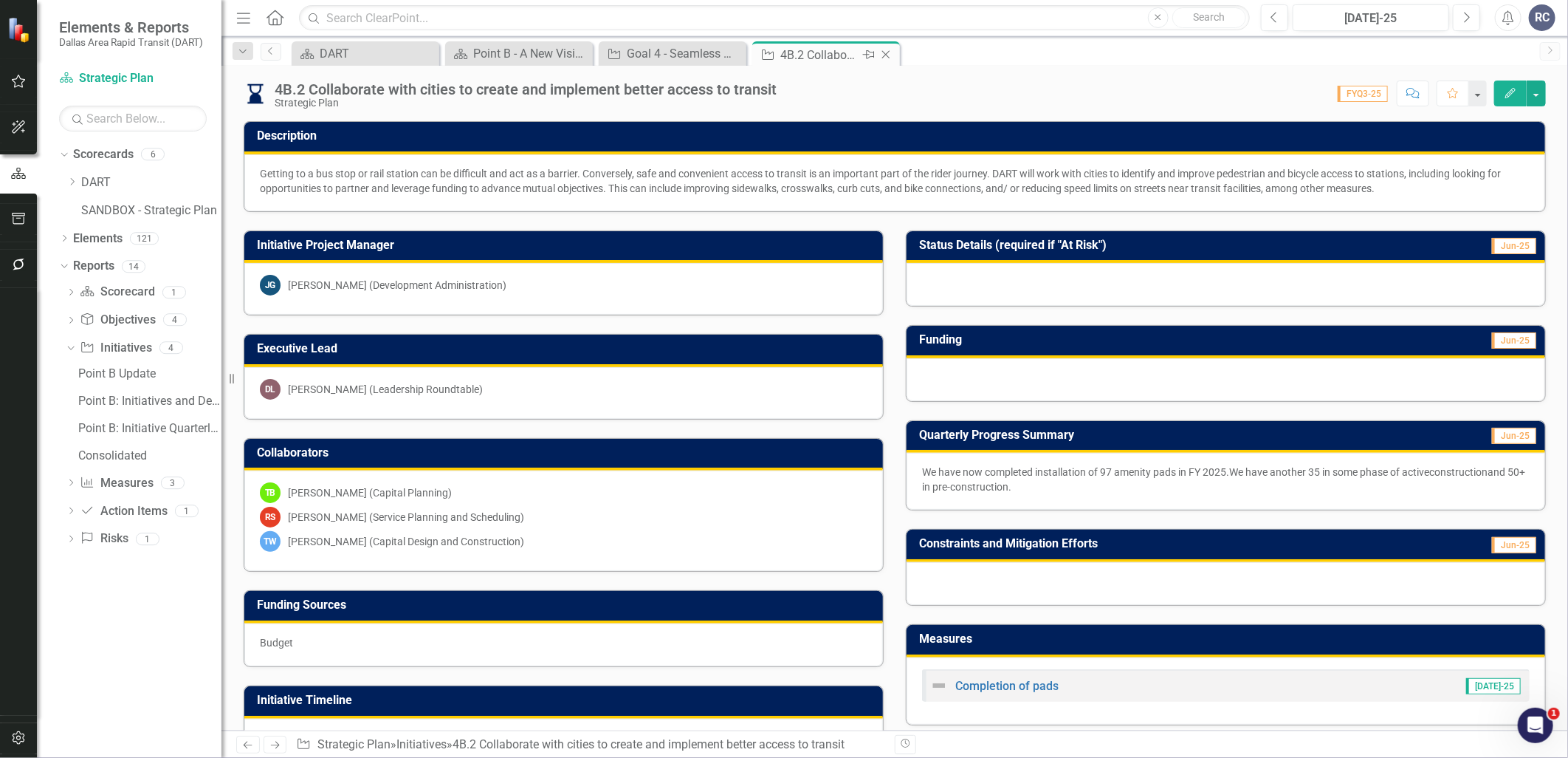
click at [892, 52] on icon "Close" at bounding box center [886, 55] width 15 height 12
